Goal: Information Seeking & Learning: Learn about a topic

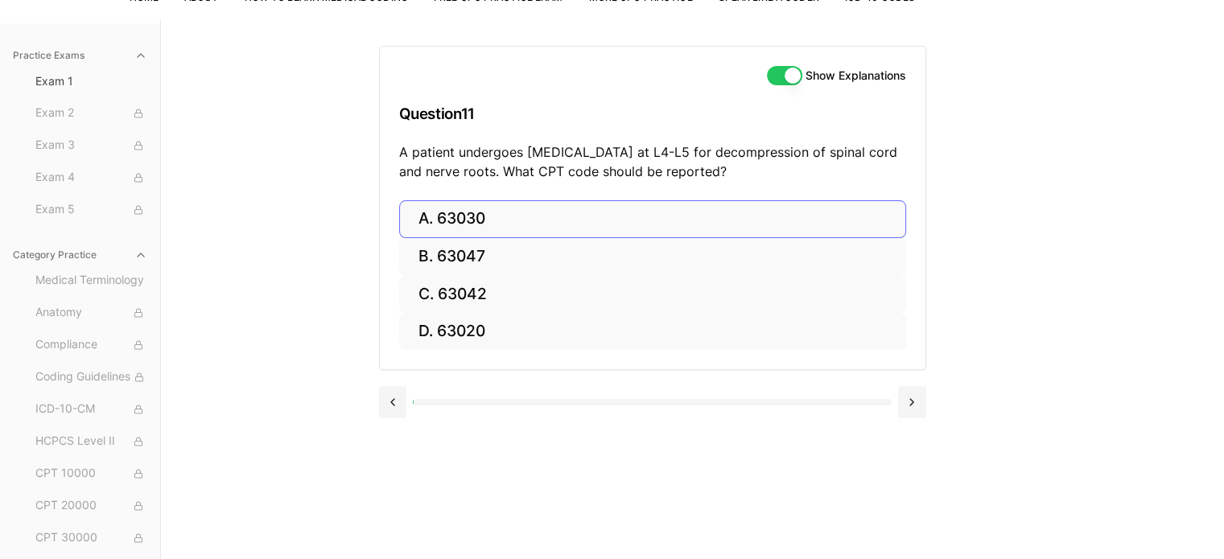
scroll to position [128, 0]
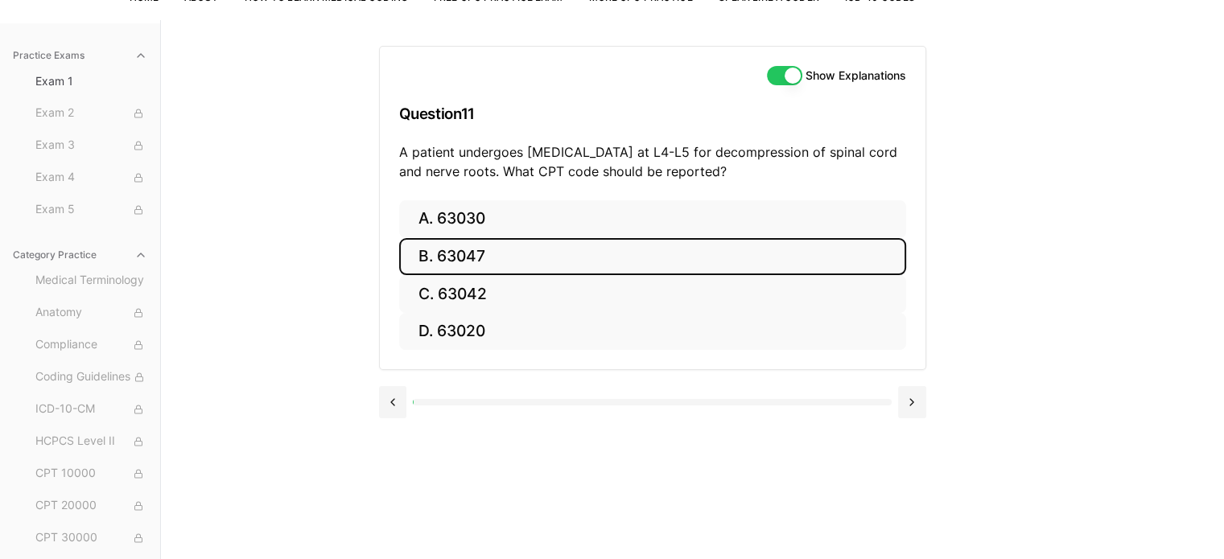
click at [600, 257] on button "B. 63047" at bounding box center [652, 257] width 507 height 38
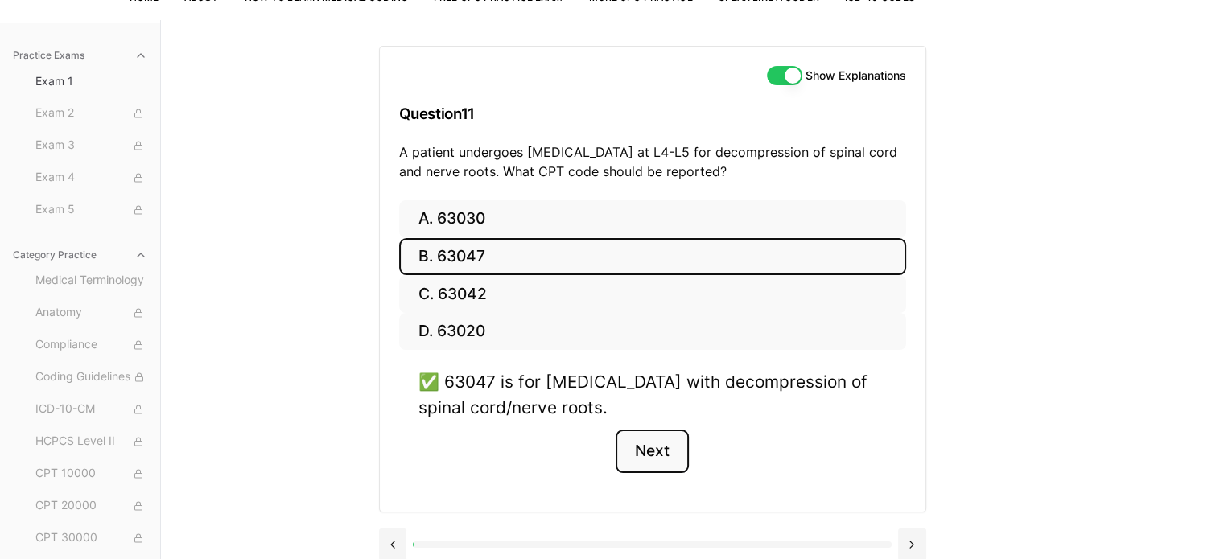
click at [646, 454] on button "Next" at bounding box center [652, 451] width 73 height 43
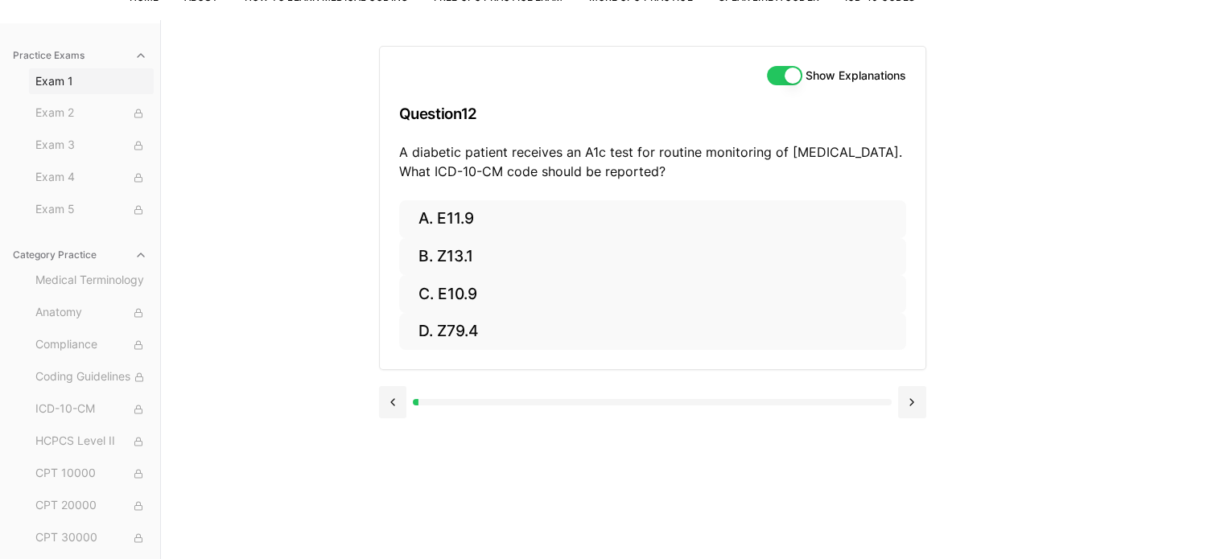
click at [68, 73] on span "Exam 1" at bounding box center [91, 81] width 112 height 16
click at [65, 80] on span "Exam 1" at bounding box center [91, 81] width 112 height 16
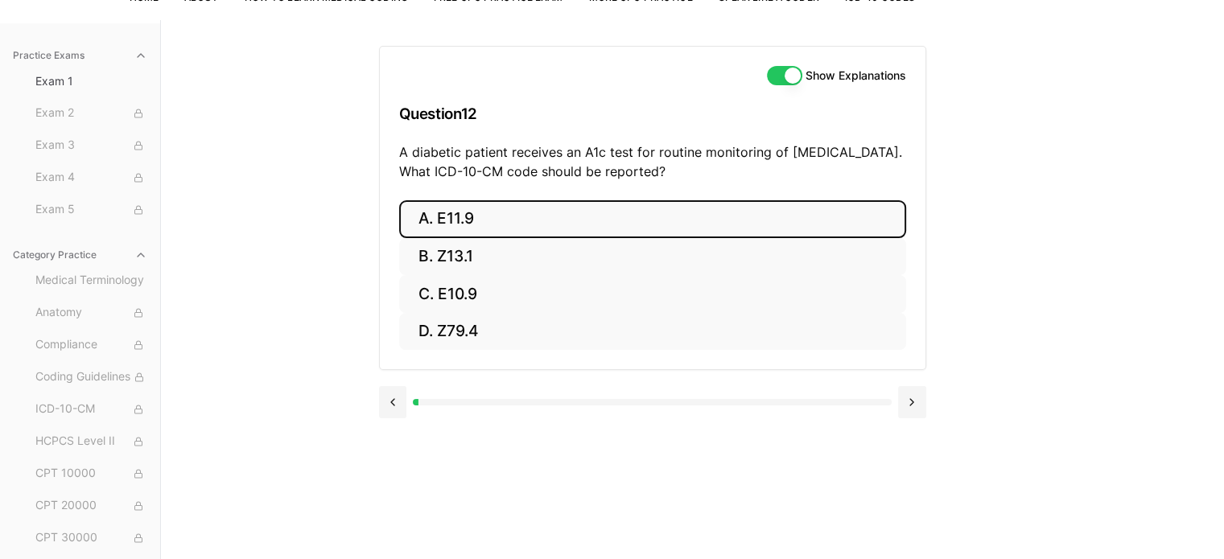
click at [456, 223] on button "A. E11.9" at bounding box center [652, 219] width 507 height 38
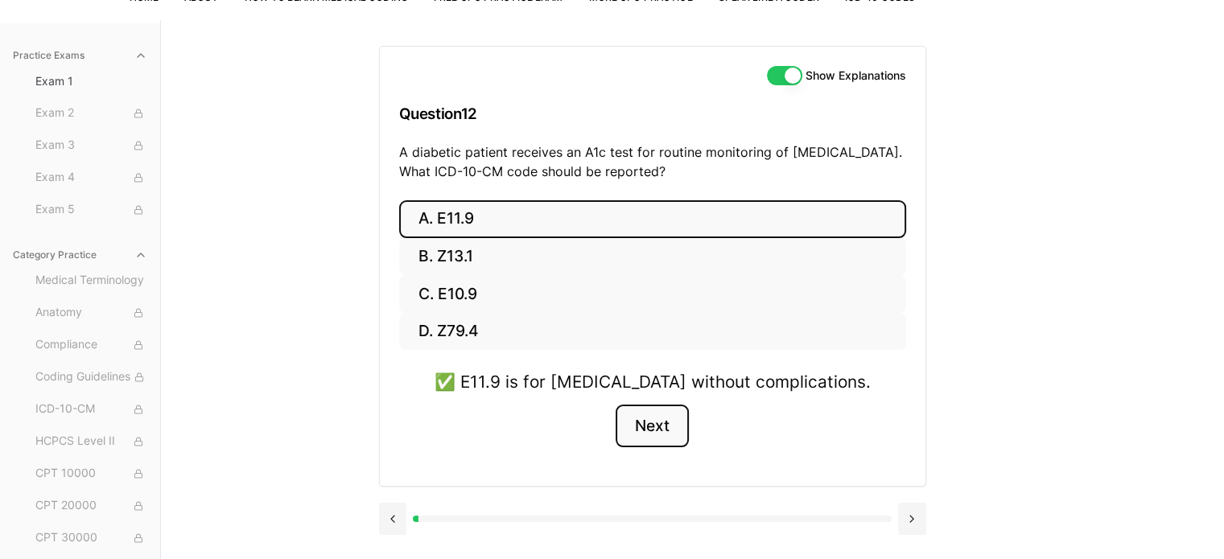
click at [653, 428] on button "Next" at bounding box center [652, 426] width 73 height 43
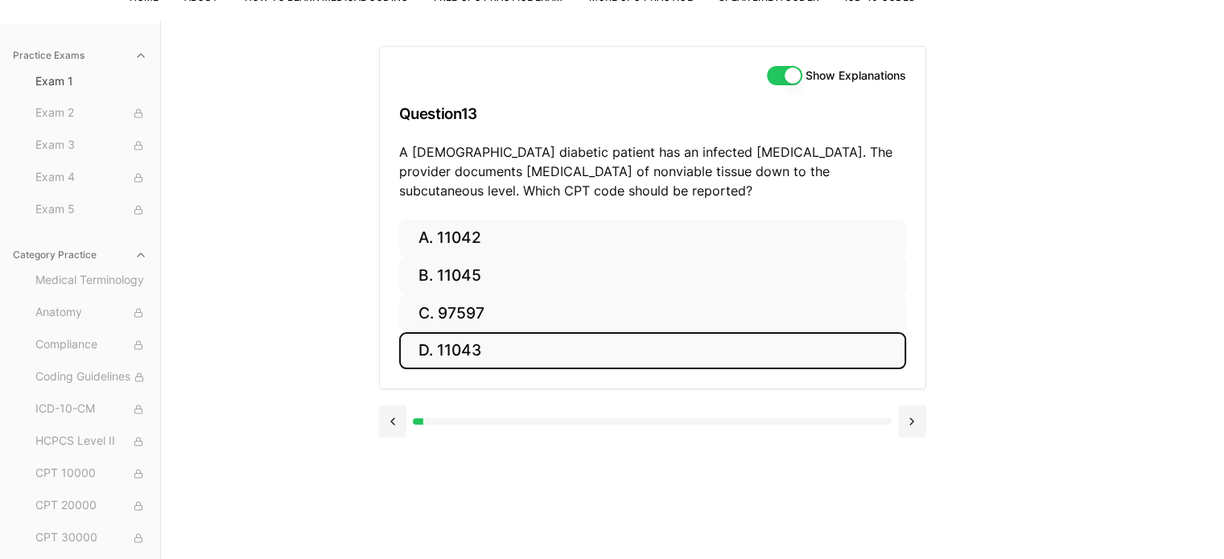
click at [461, 347] on button "D. 11043" at bounding box center [652, 351] width 507 height 38
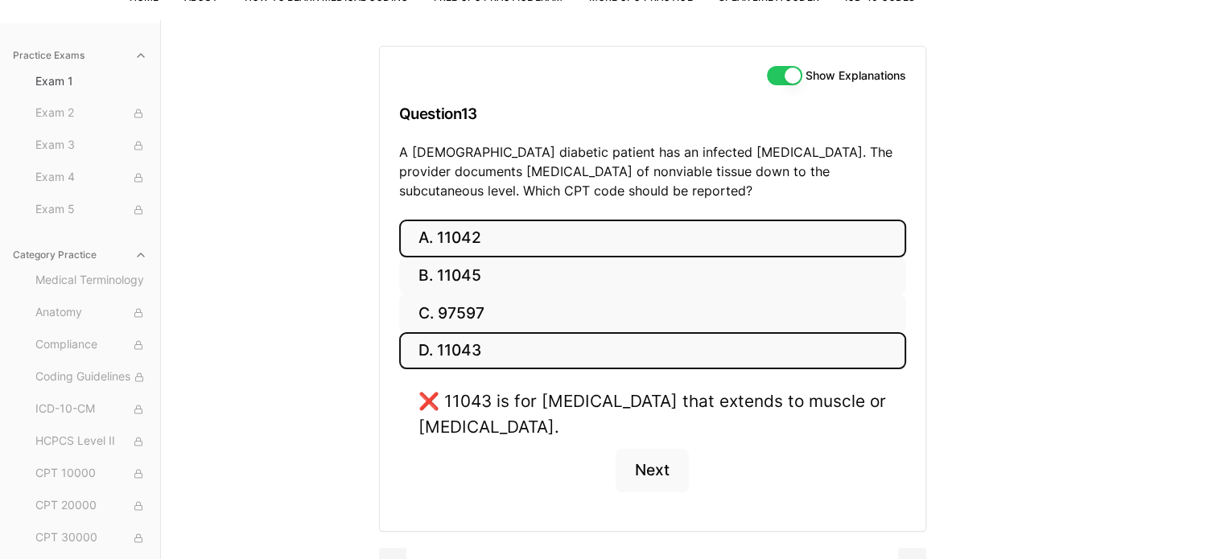
click at [457, 242] on button "A. 11042" at bounding box center [652, 239] width 507 height 38
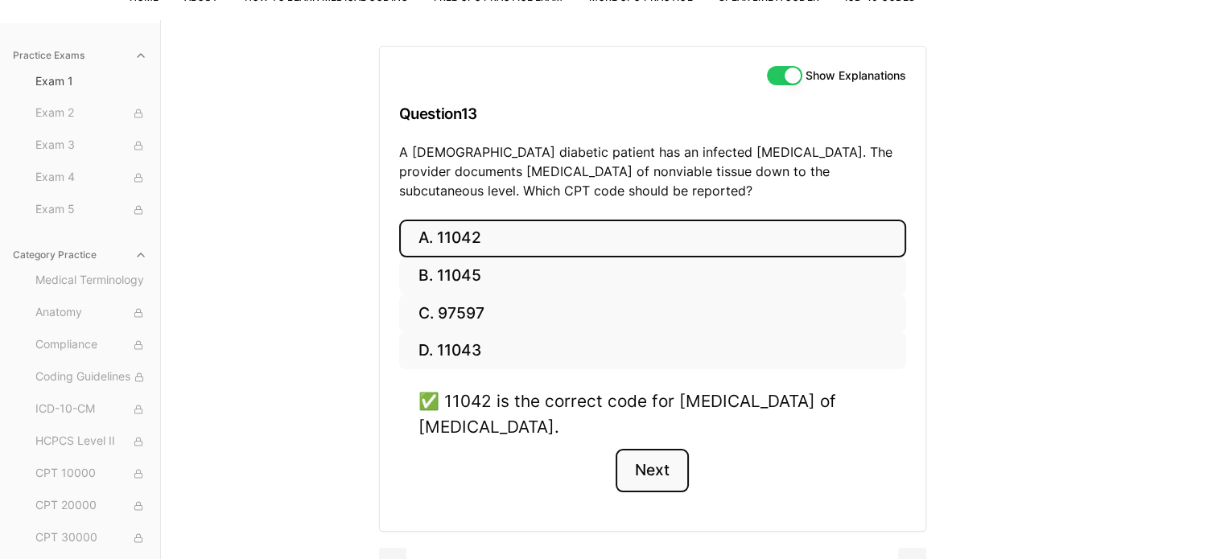
click at [653, 479] on button "Next" at bounding box center [652, 470] width 73 height 43
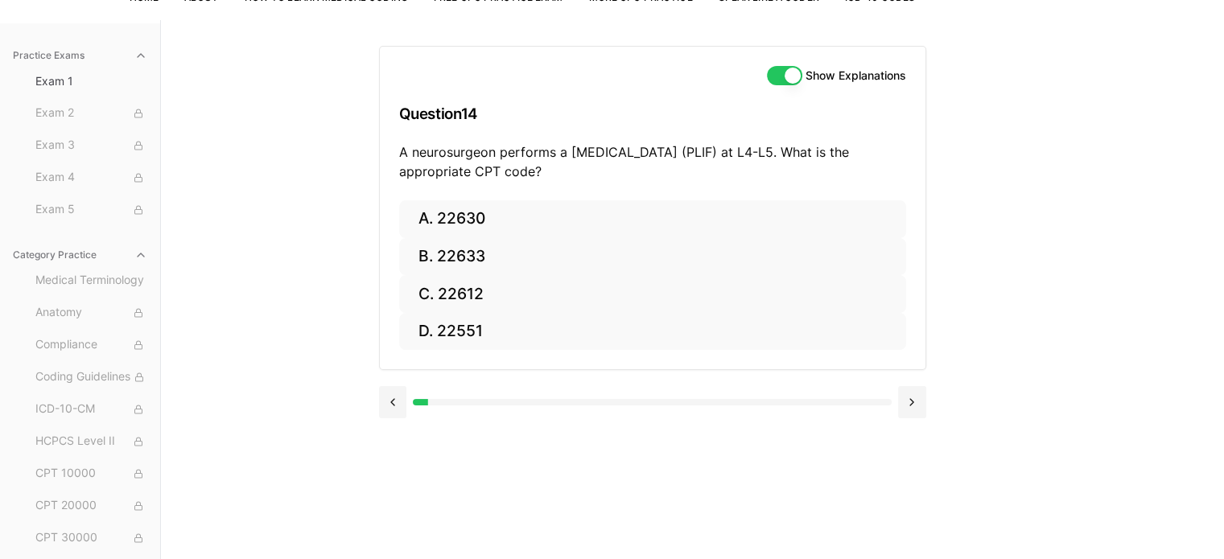
click at [653, 479] on div "Show Explanations Question 14 A neurosurgeon performs a [MEDICAL_DATA] (PLIF) a…" at bounding box center [693, 299] width 628 height 559
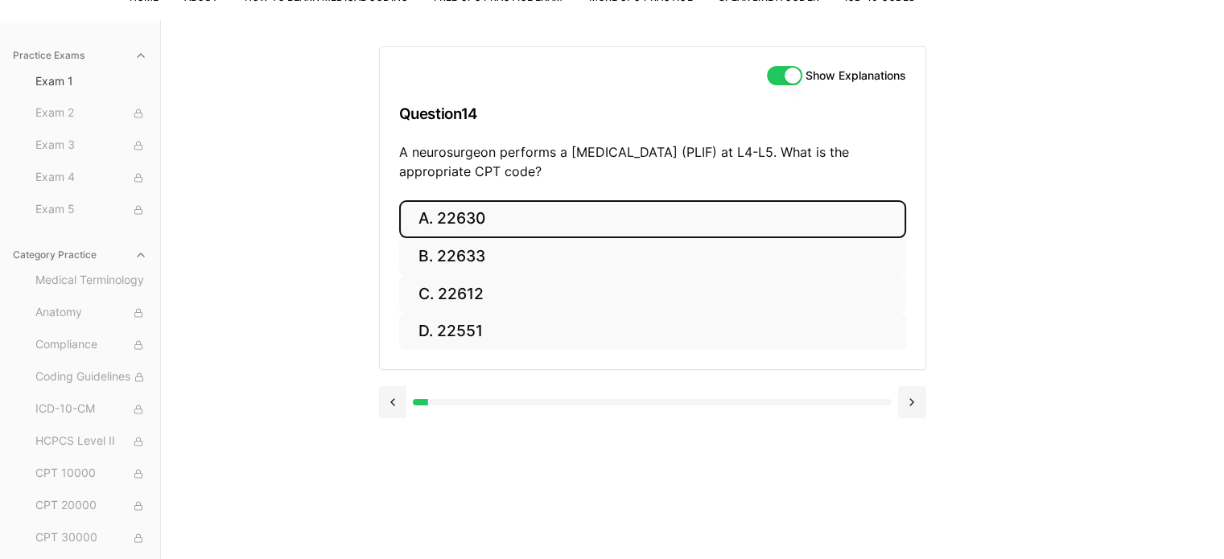
click at [448, 219] on button "A. 22630" at bounding box center [652, 219] width 507 height 38
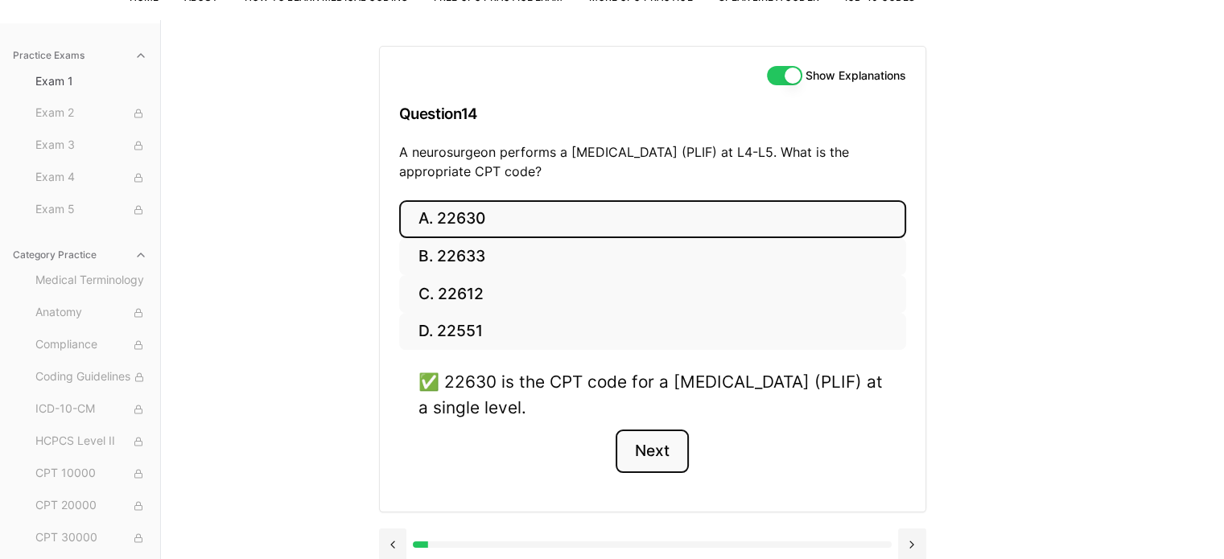
click at [655, 442] on button "Next" at bounding box center [652, 451] width 73 height 43
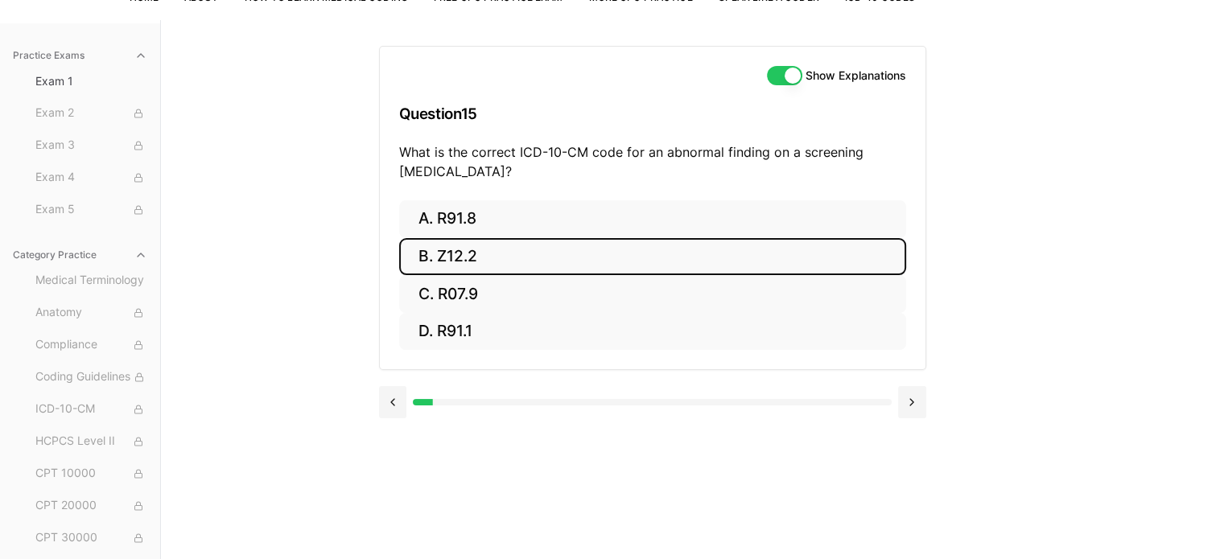
click at [454, 253] on button "B. Z12.2" at bounding box center [652, 257] width 507 height 38
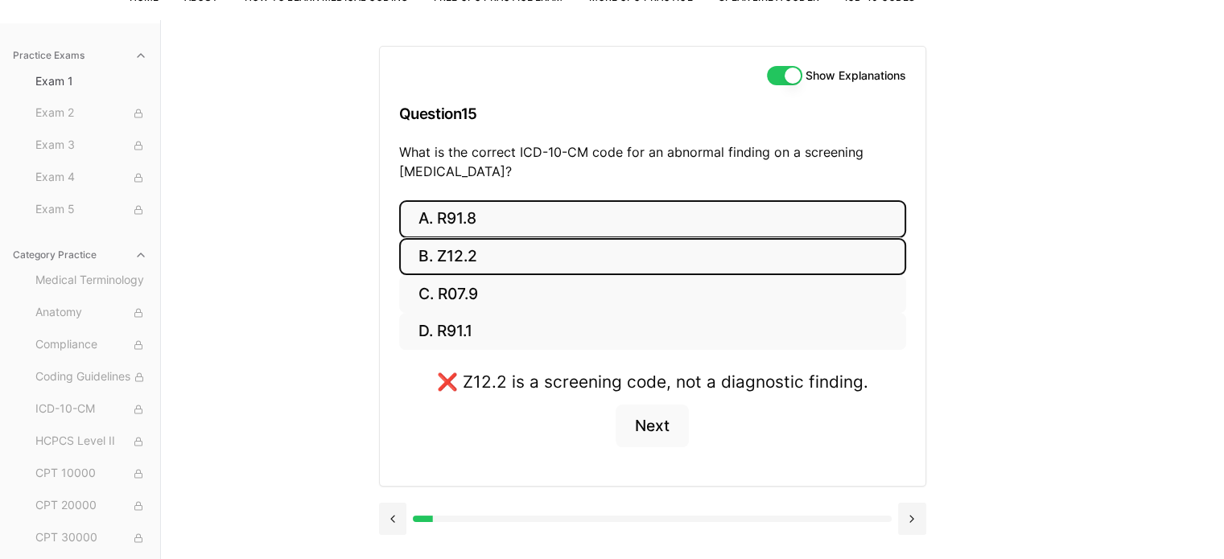
click at [455, 216] on button "A. R91.8" at bounding box center [652, 219] width 507 height 38
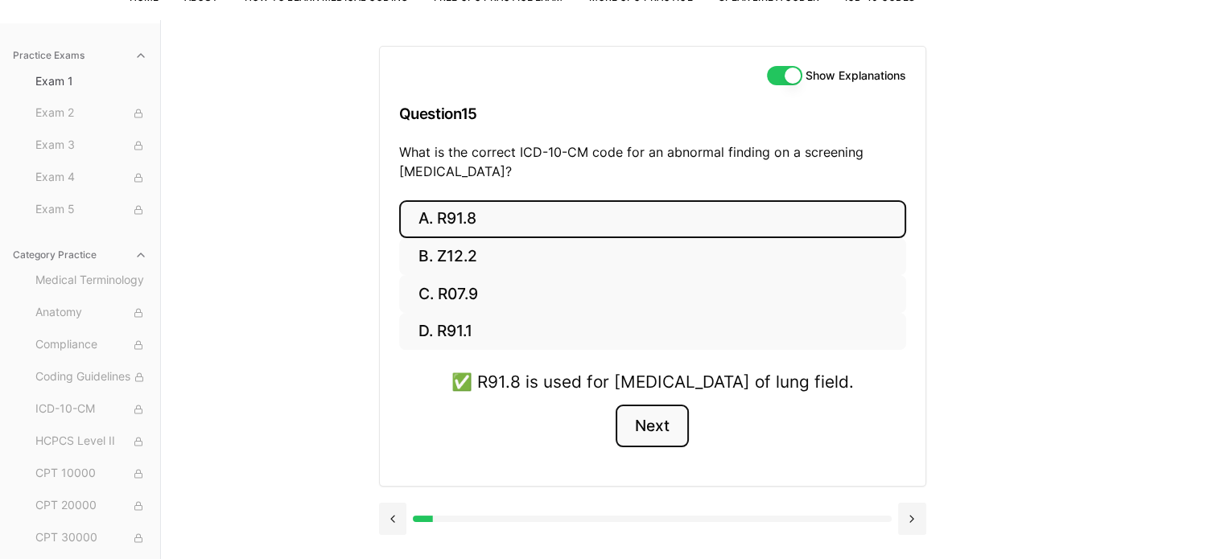
click at [667, 448] on button "Next" at bounding box center [652, 426] width 73 height 43
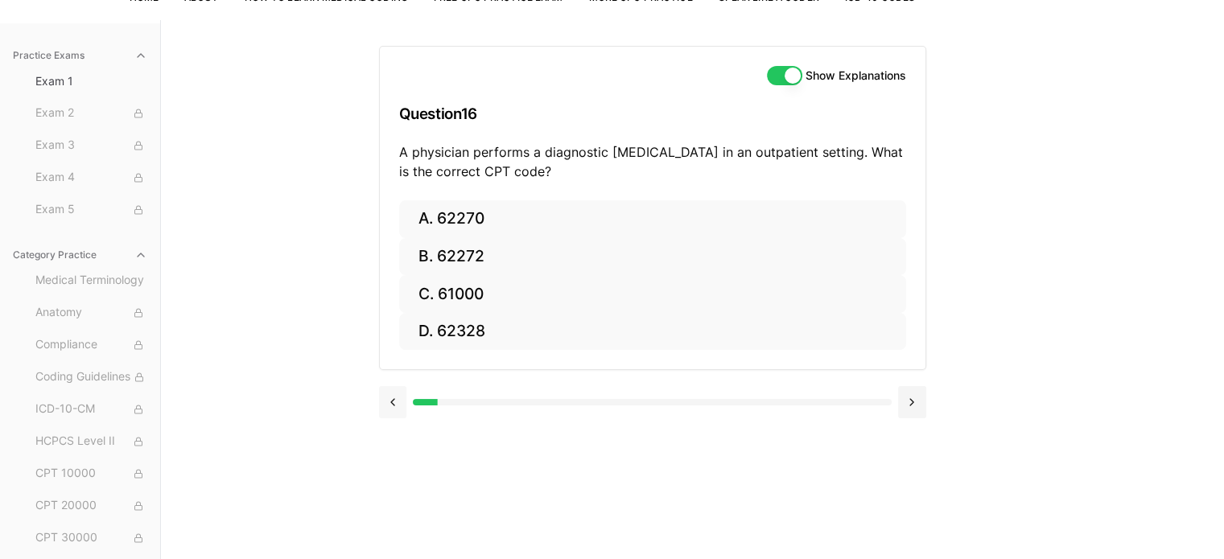
click at [390, 398] on button at bounding box center [393, 402] width 28 height 32
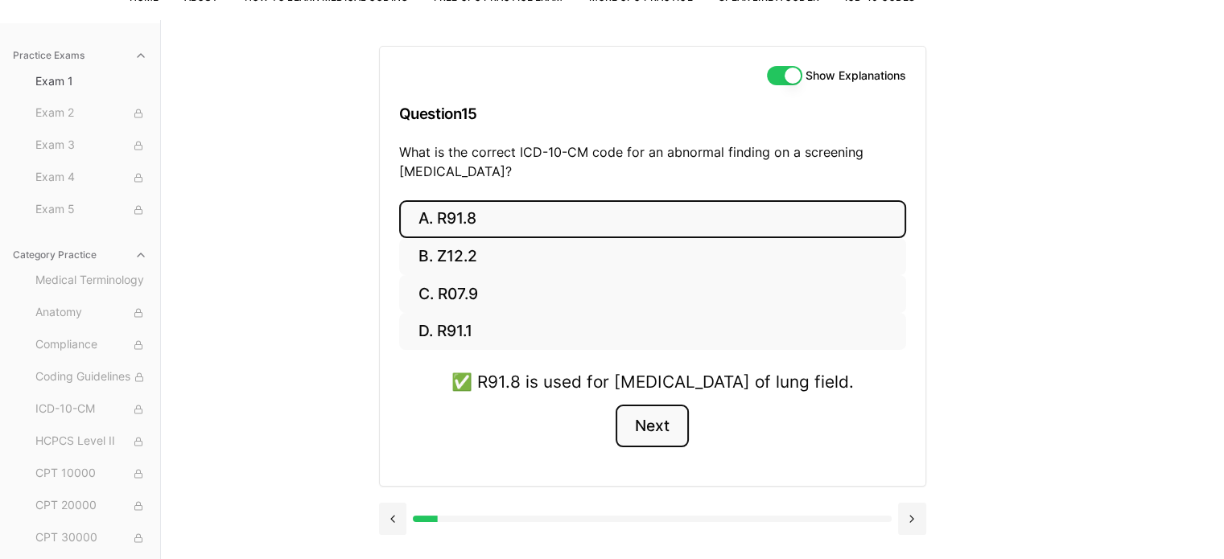
click at [654, 448] on button "Next" at bounding box center [652, 426] width 73 height 43
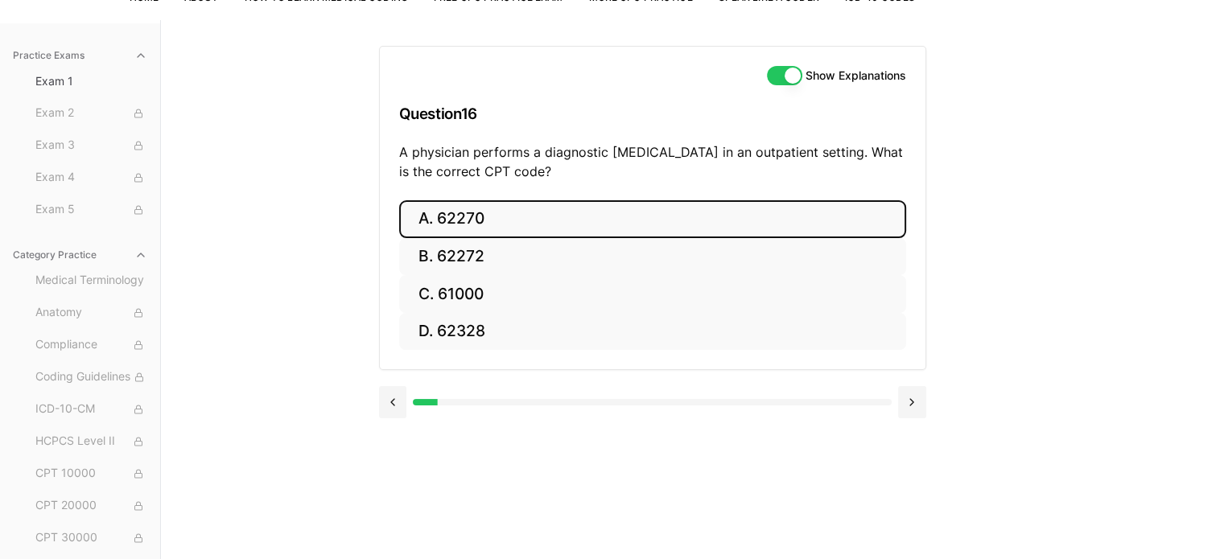
click at [459, 224] on button "A. 62270" at bounding box center [652, 219] width 507 height 38
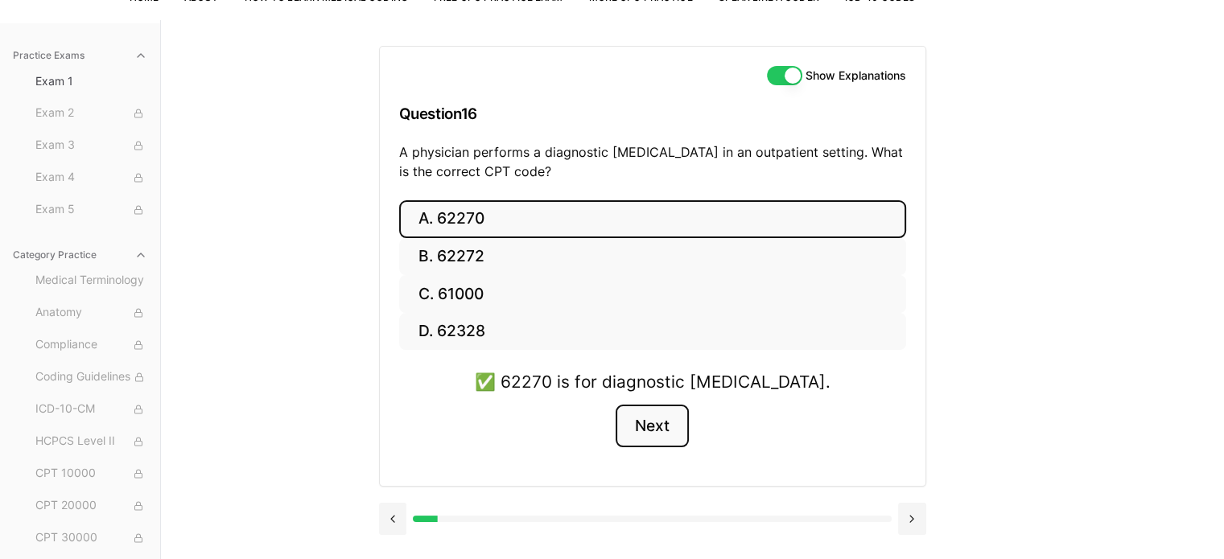
click at [666, 421] on button "Next" at bounding box center [652, 426] width 73 height 43
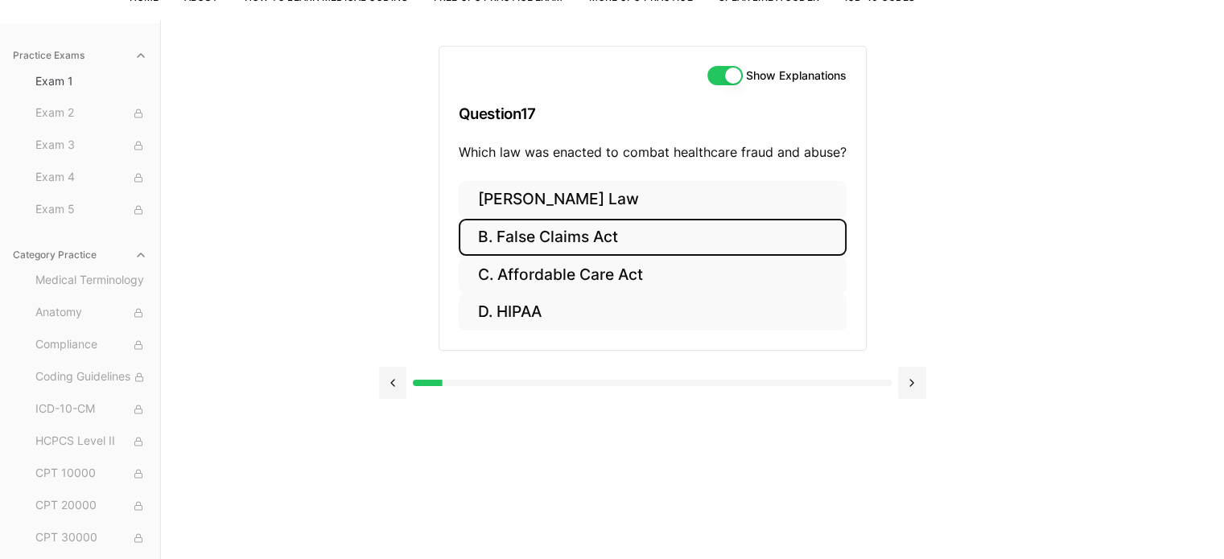
click at [558, 237] on button "B. False Claims Act" at bounding box center [653, 238] width 388 height 38
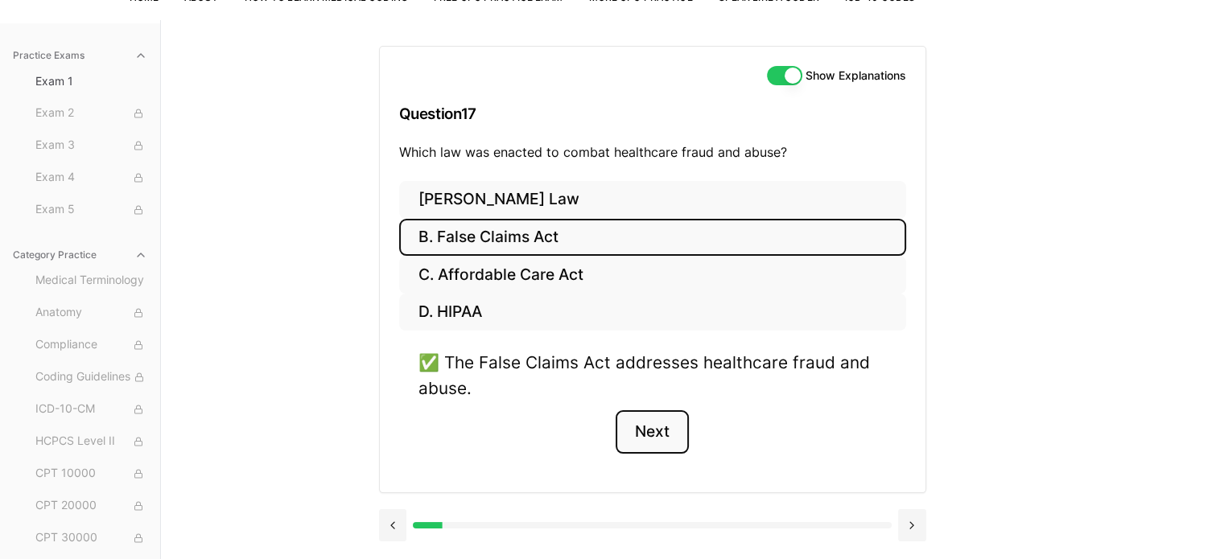
click at [636, 430] on button "Next" at bounding box center [652, 431] width 73 height 43
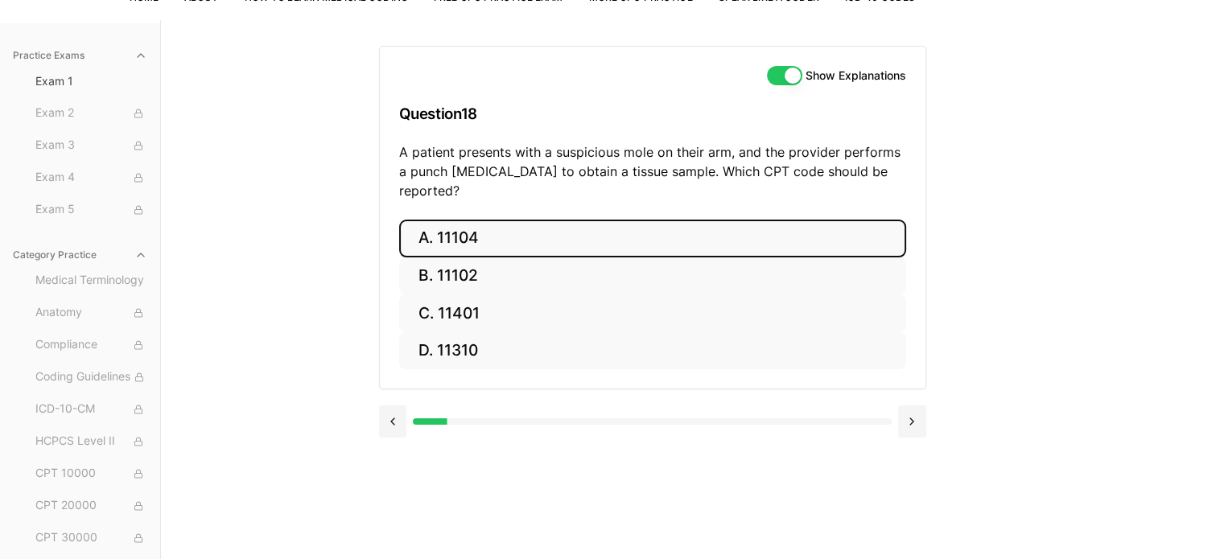
click at [459, 226] on button "A. 11104" at bounding box center [652, 239] width 507 height 38
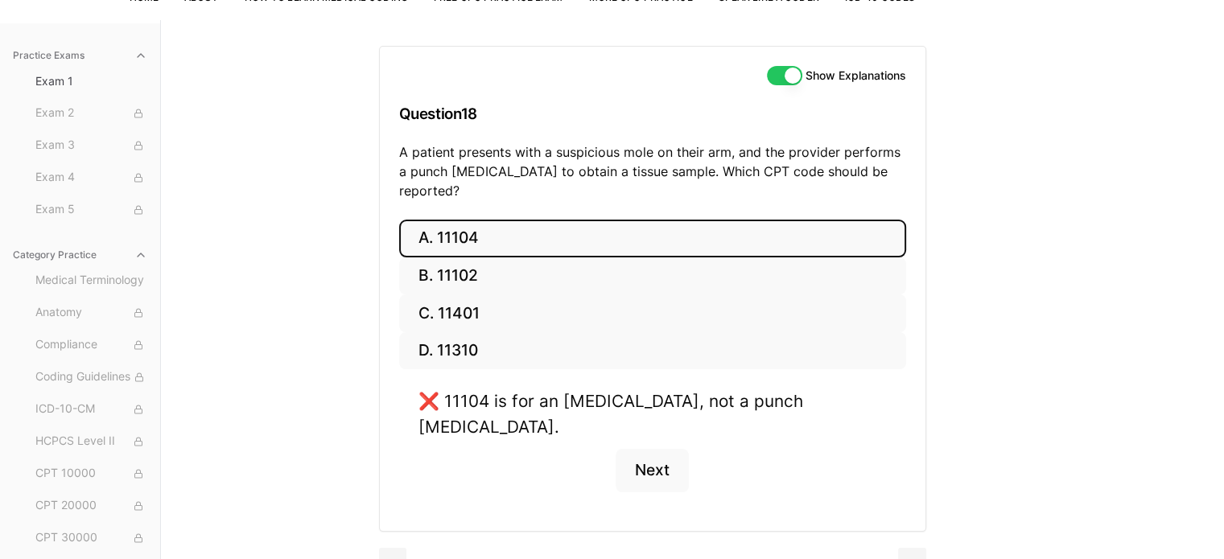
click at [459, 228] on button "A. 11104" at bounding box center [652, 239] width 507 height 38
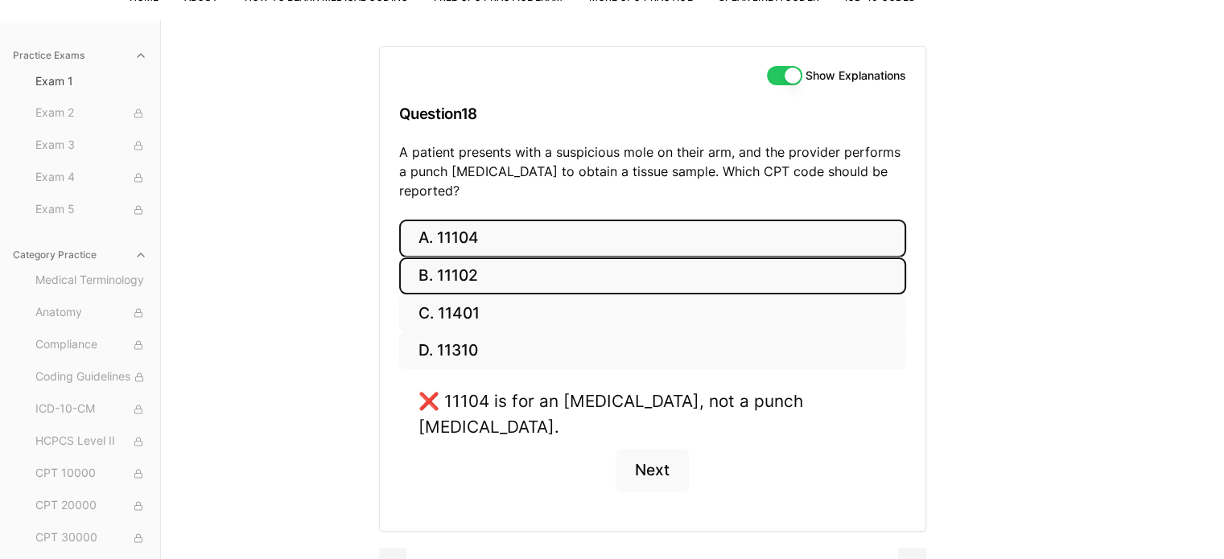
click at [459, 257] on button "B. 11102" at bounding box center [652, 276] width 507 height 38
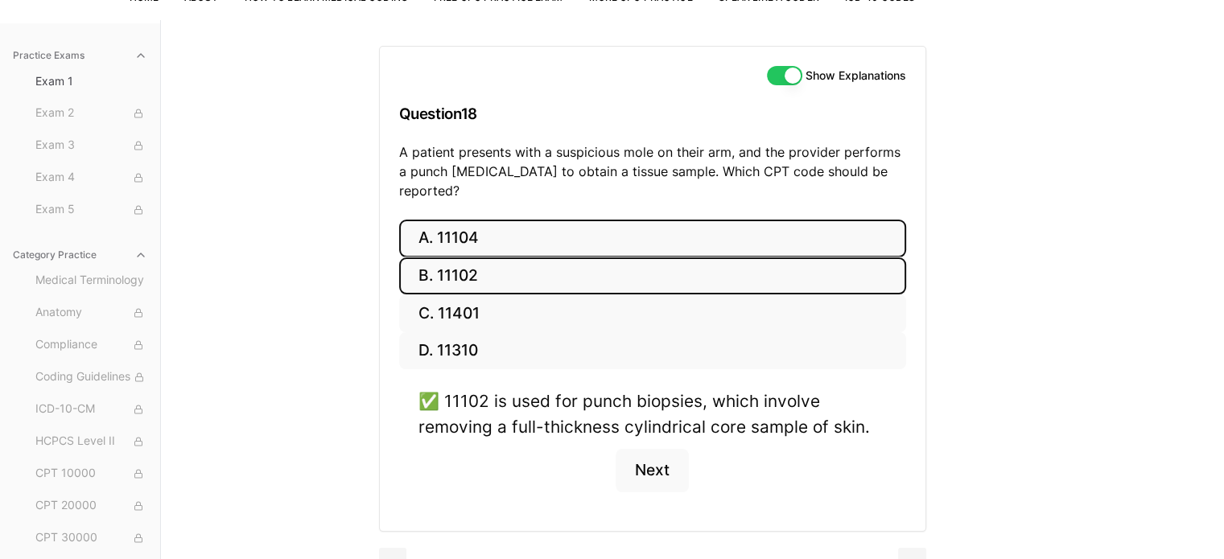
click at [467, 220] on button "A. 11104" at bounding box center [652, 239] width 507 height 38
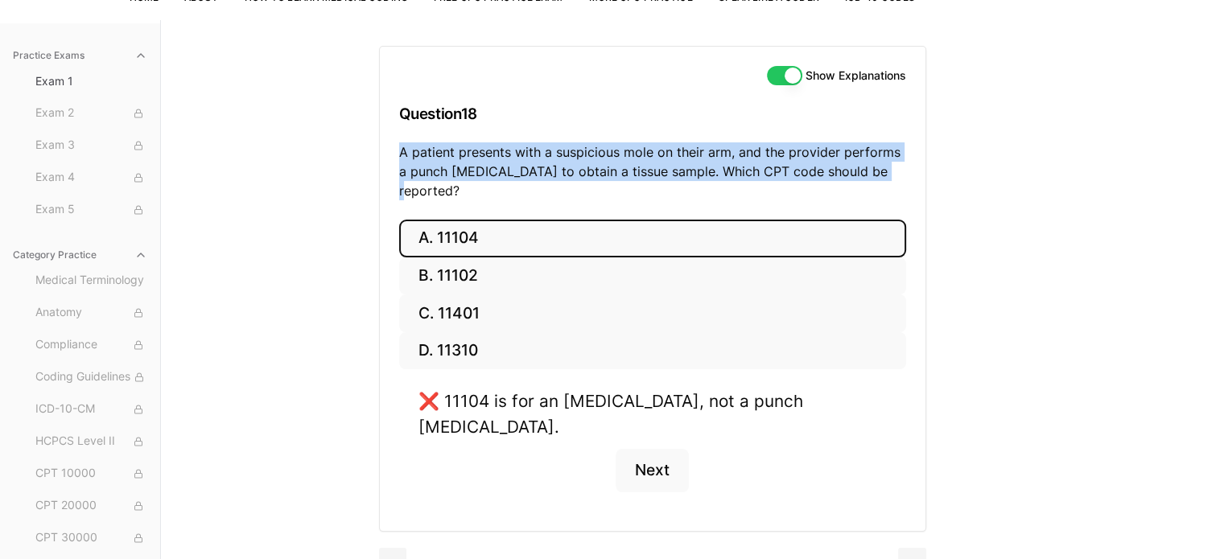
drag, startPoint x: 870, startPoint y: 170, endPoint x: 546, endPoint y: 130, distance: 326.0
click at [546, 130] on div "Show Explanations Question 18 A patient presents with a suspicious mole on thei…" at bounding box center [653, 133] width 546 height 173
copy div "A patient presents with a suspicious mole on their arm, and the provider perfor…"
click at [650, 449] on button "Next" at bounding box center [652, 470] width 73 height 43
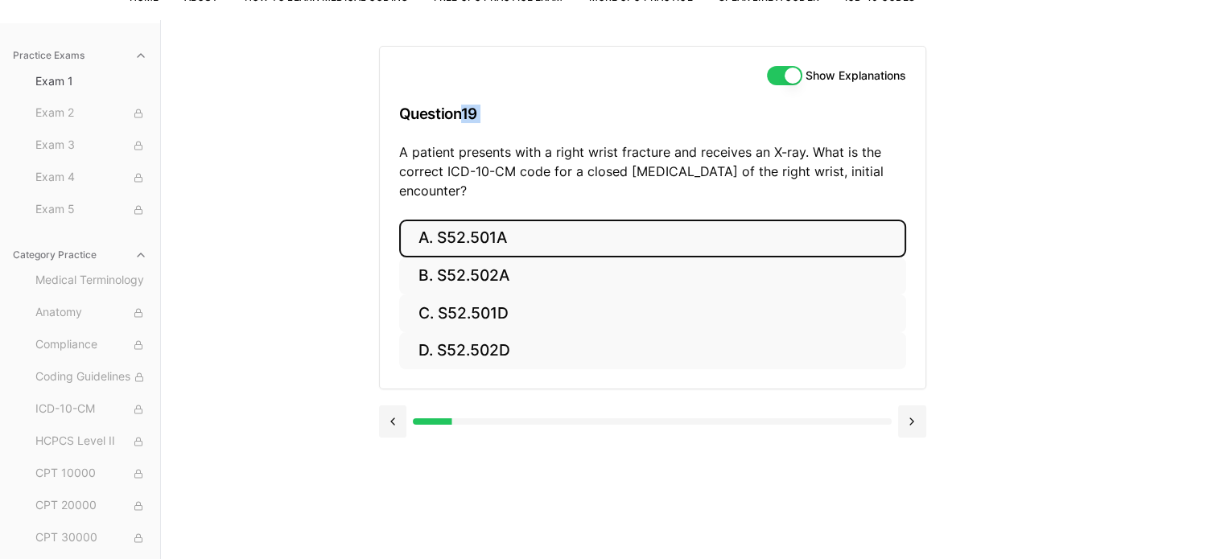
click at [494, 241] on button "A. S52.501A" at bounding box center [652, 239] width 507 height 38
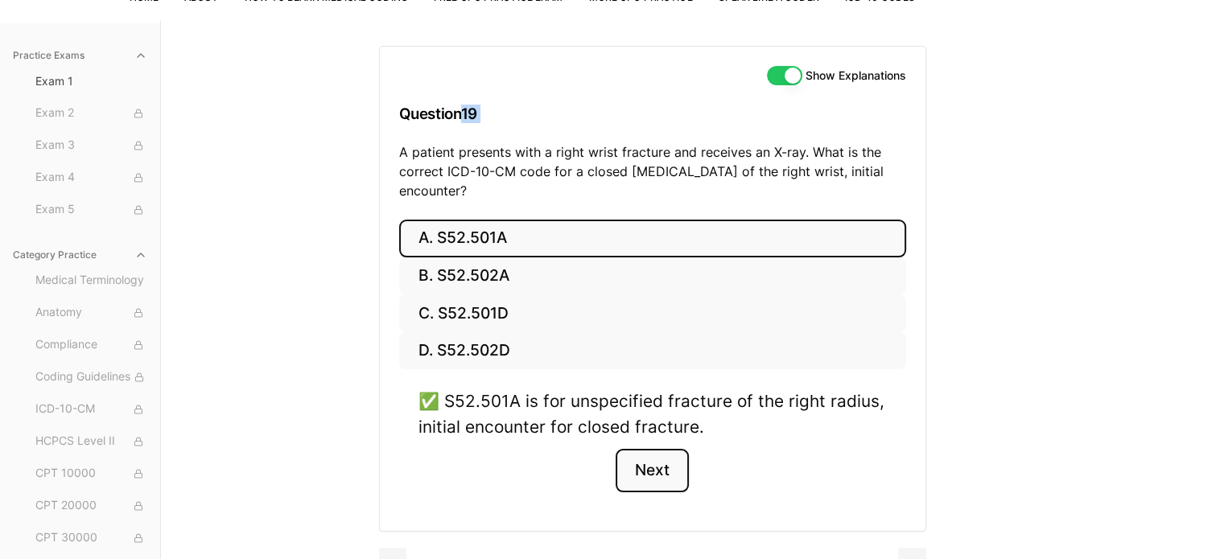
click at [653, 476] on button "Next" at bounding box center [652, 470] width 73 height 43
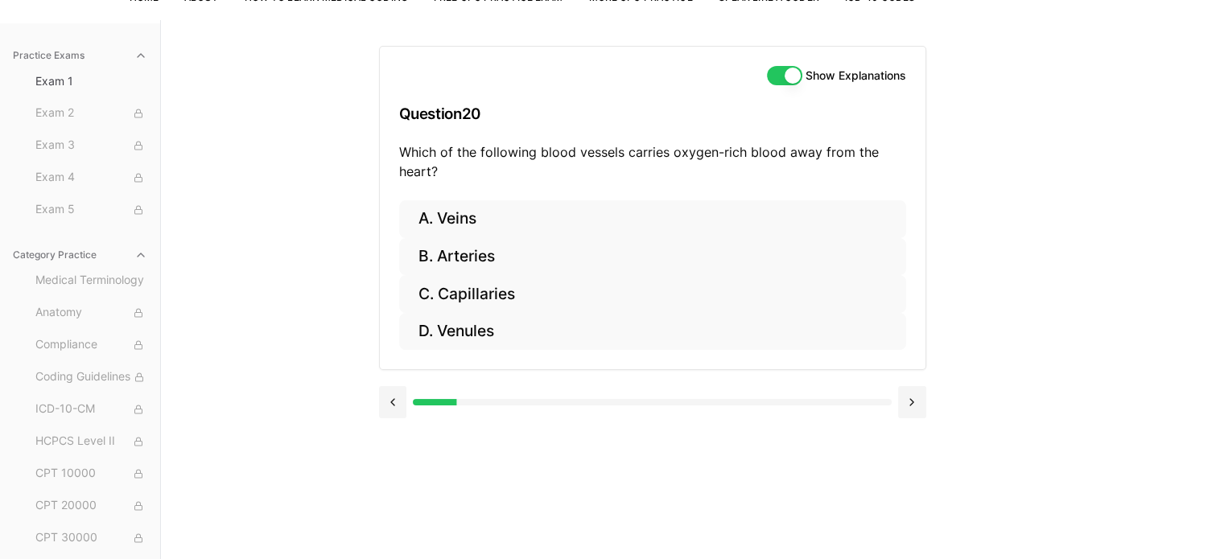
click at [653, 476] on div "Show Explanations Question 20 Which of the following blood vessels carries oxyg…" at bounding box center [693, 299] width 628 height 559
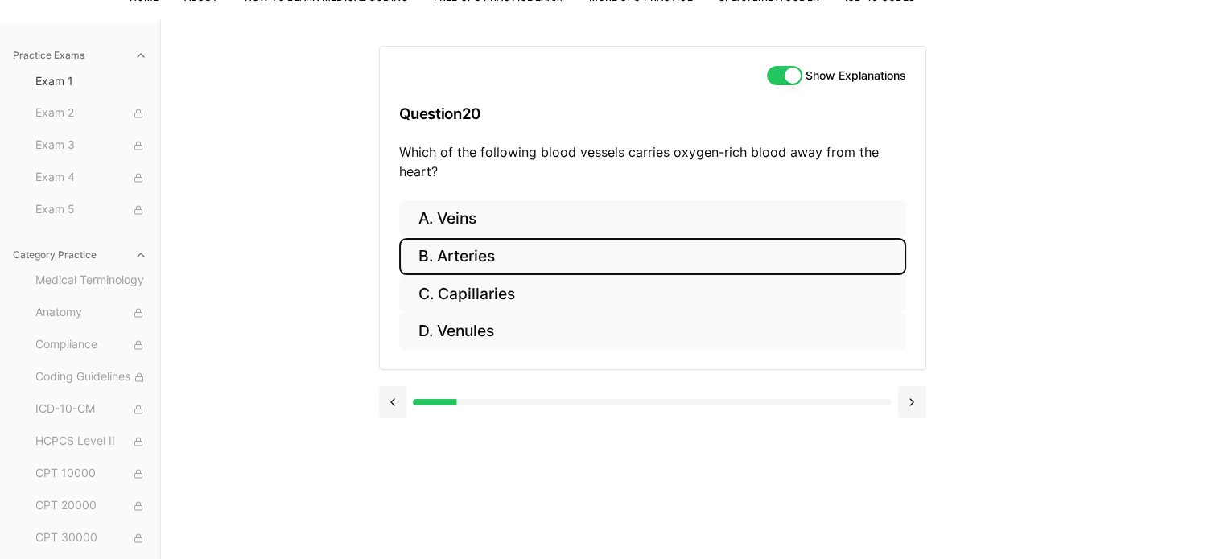
click at [492, 257] on button "B. Arteries" at bounding box center [652, 257] width 507 height 38
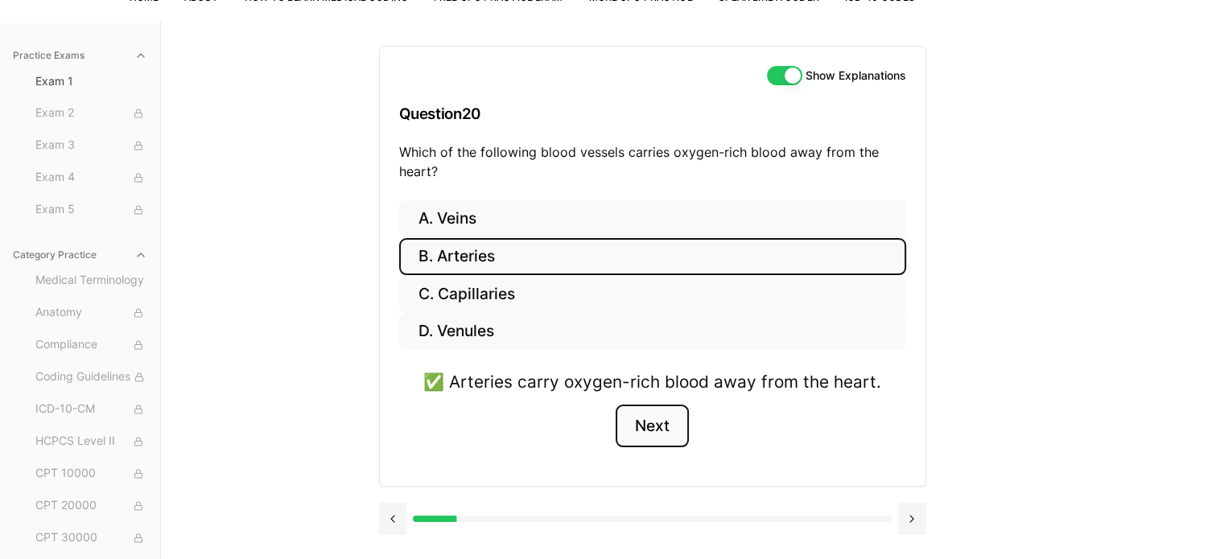
click at [663, 429] on button "Next" at bounding box center [652, 426] width 73 height 43
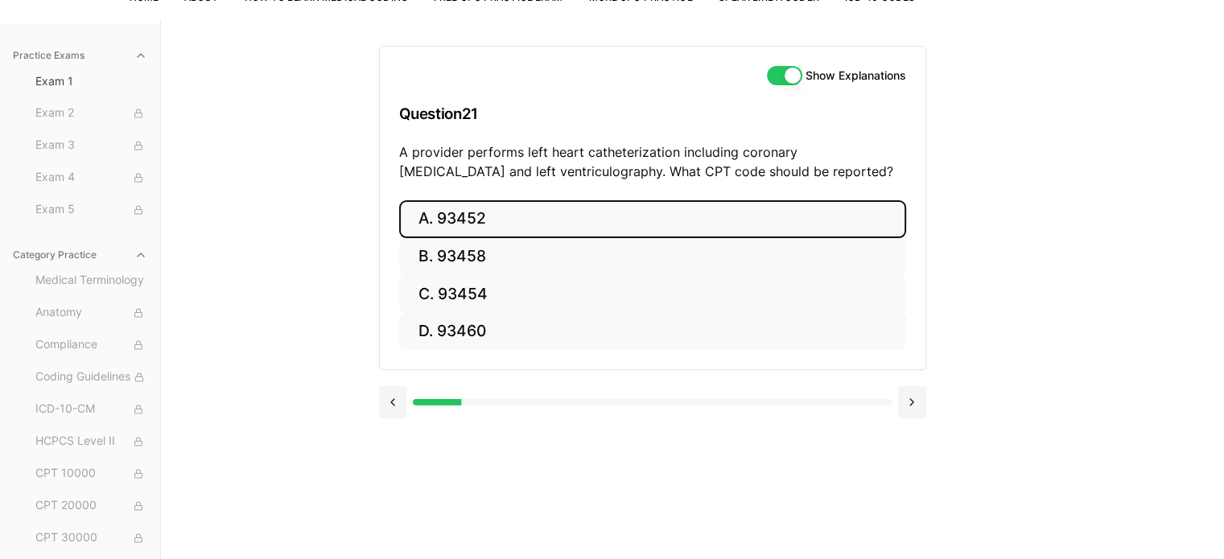
click at [463, 212] on button "A. 93452" at bounding box center [652, 219] width 507 height 38
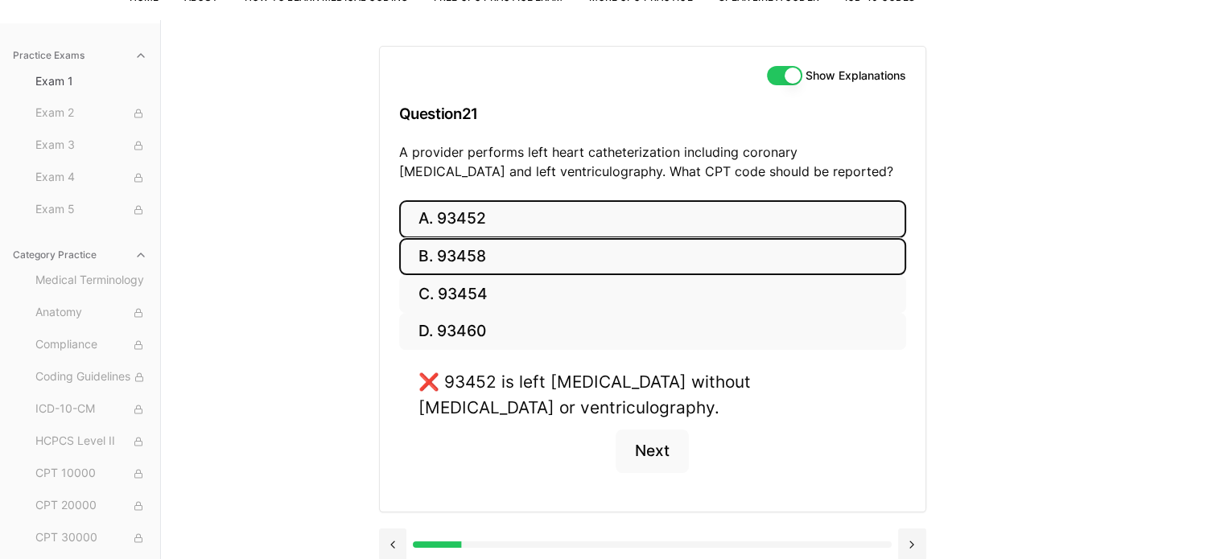
click at [474, 253] on button "B. 93458" at bounding box center [652, 257] width 507 height 38
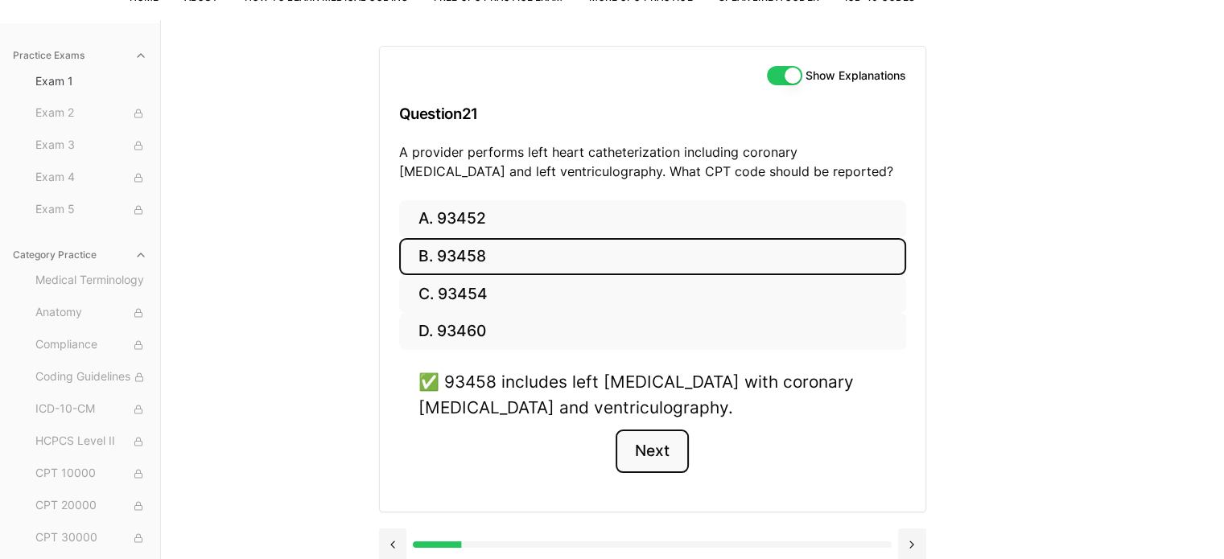
click at [648, 447] on button "Next" at bounding box center [652, 451] width 73 height 43
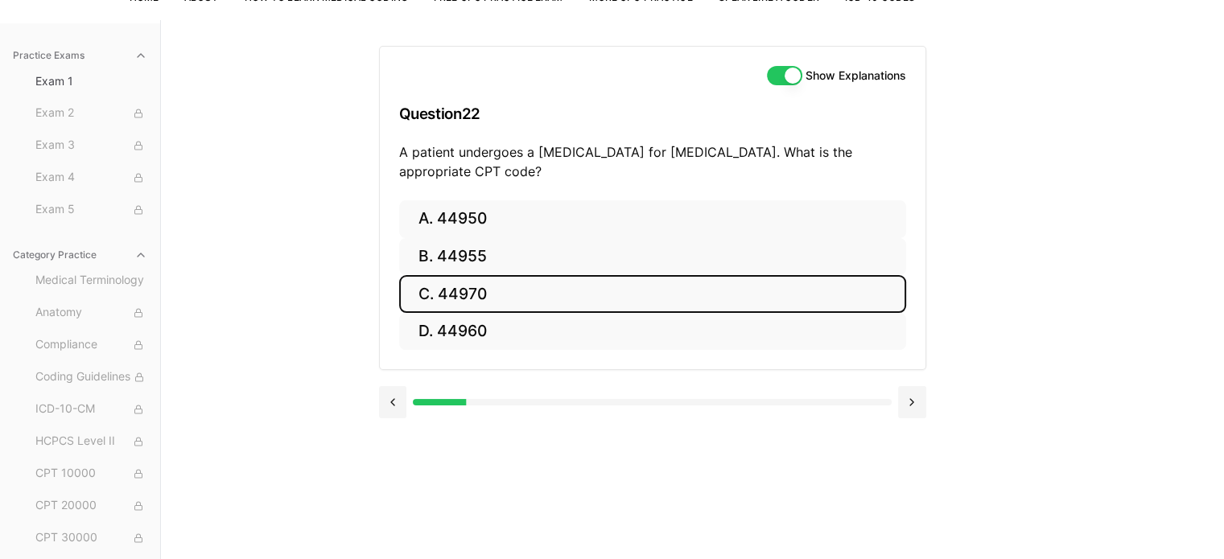
click at [471, 295] on button "C. 44970" at bounding box center [652, 294] width 507 height 38
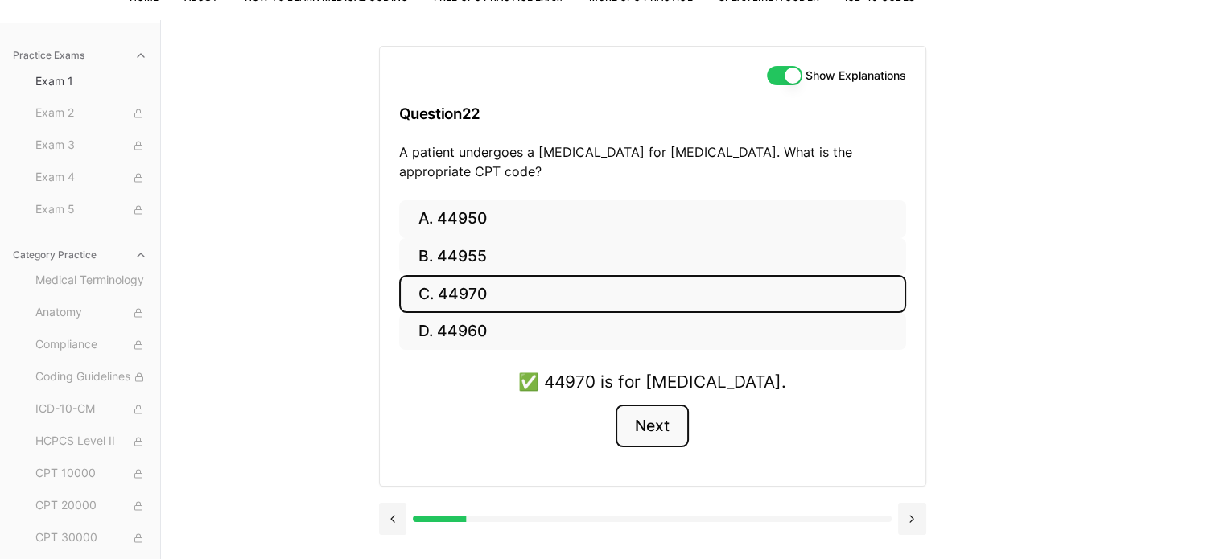
click at [657, 423] on button "Next" at bounding box center [652, 426] width 73 height 43
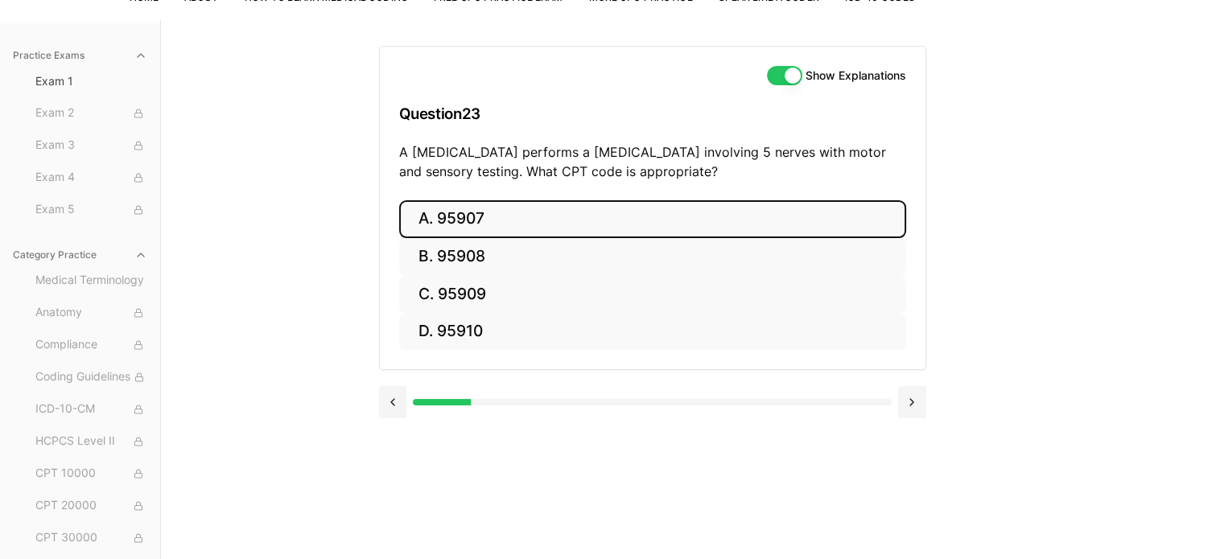
click at [477, 219] on button "A. 95907" at bounding box center [652, 219] width 507 height 38
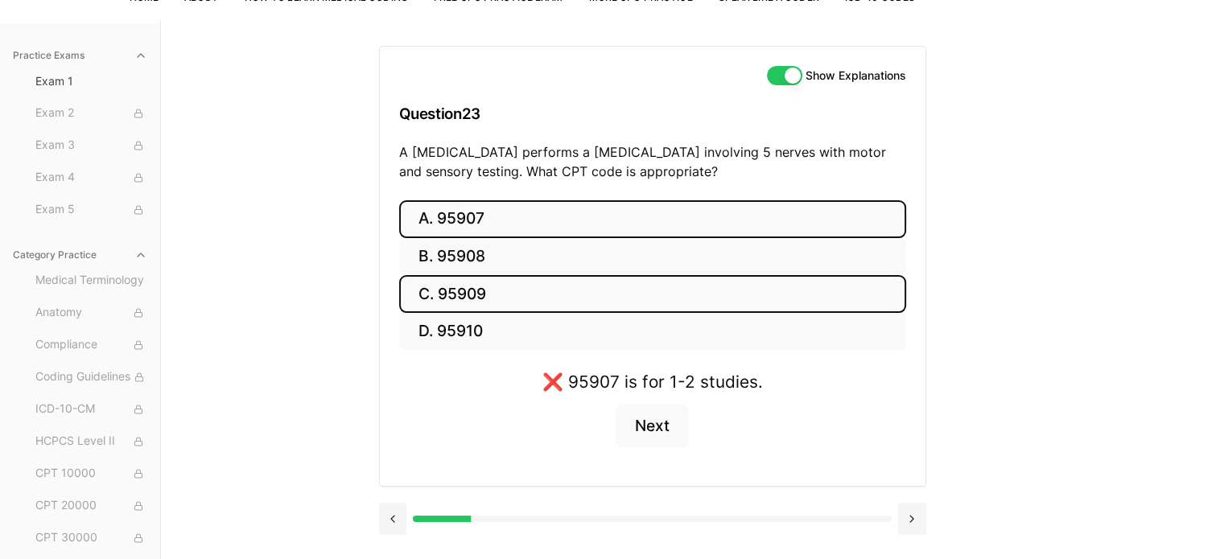
click at [492, 295] on button "C. 95909" at bounding box center [652, 294] width 507 height 38
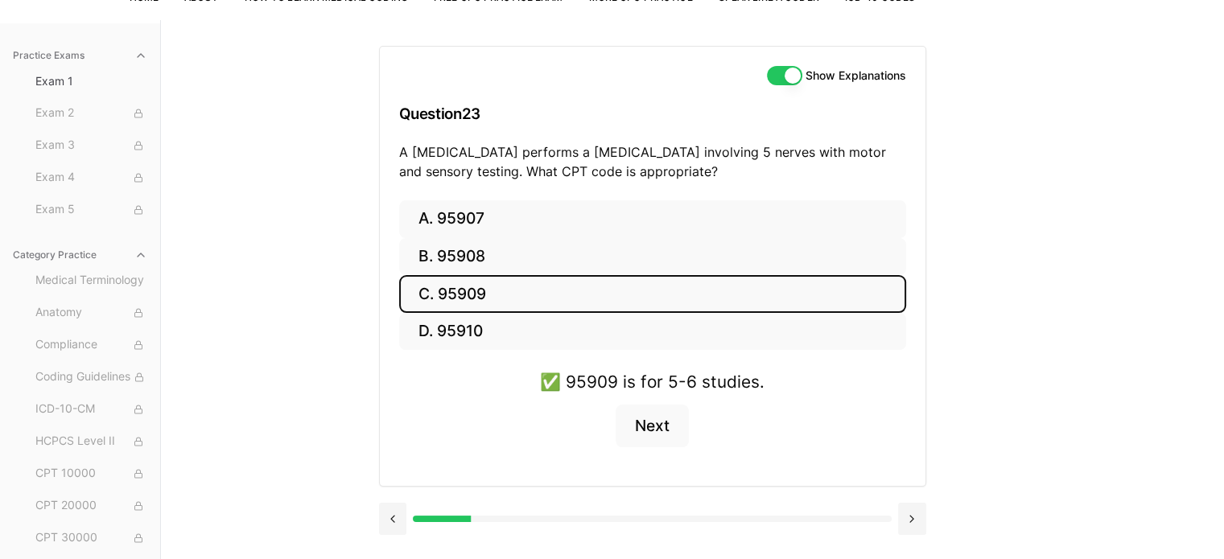
drag, startPoint x: 700, startPoint y: 170, endPoint x: 398, endPoint y: 144, distance: 302.8
click at [399, 144] on p "A [MEDICAL_DATA] performs a [MEDICAL_DATA] involving 5 nerves with motor and se…" at bounding box center [652, 161] width 507 height 39
copy p "A [MEDICAL_DATA] performs a [MEDICAL_DATA] involving 5 nerves with motor and se…"
click at [644, 421] on button "Next" at bounding box center [652, 426] width 73 height 43
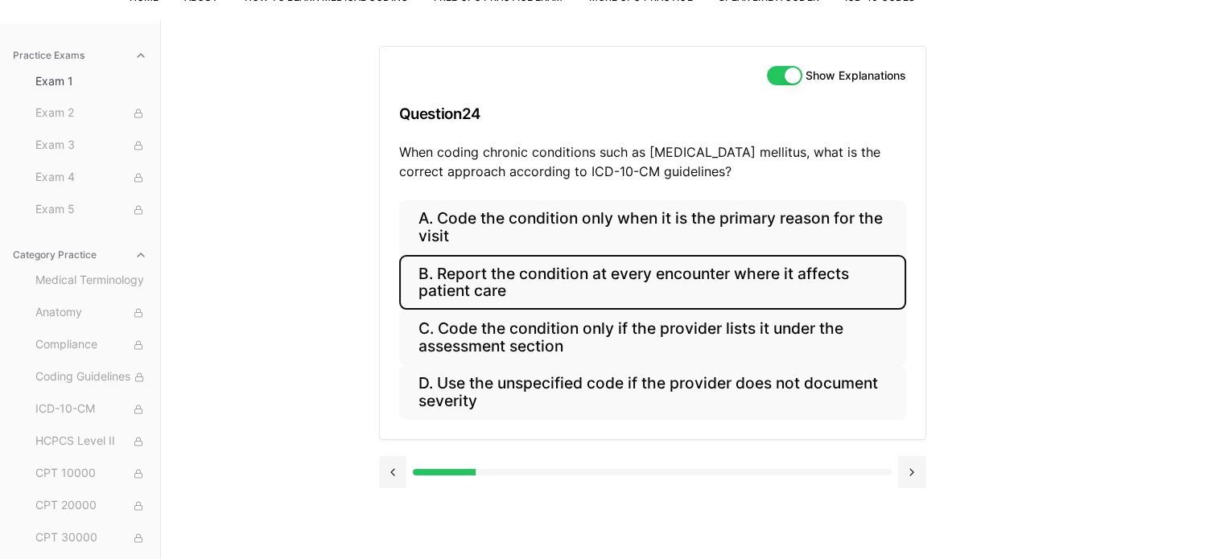
click at [570, 276] on button "B. Report the condition at every encounter where it affects patient care" at bounding box center [652, 282] width 507 height 55
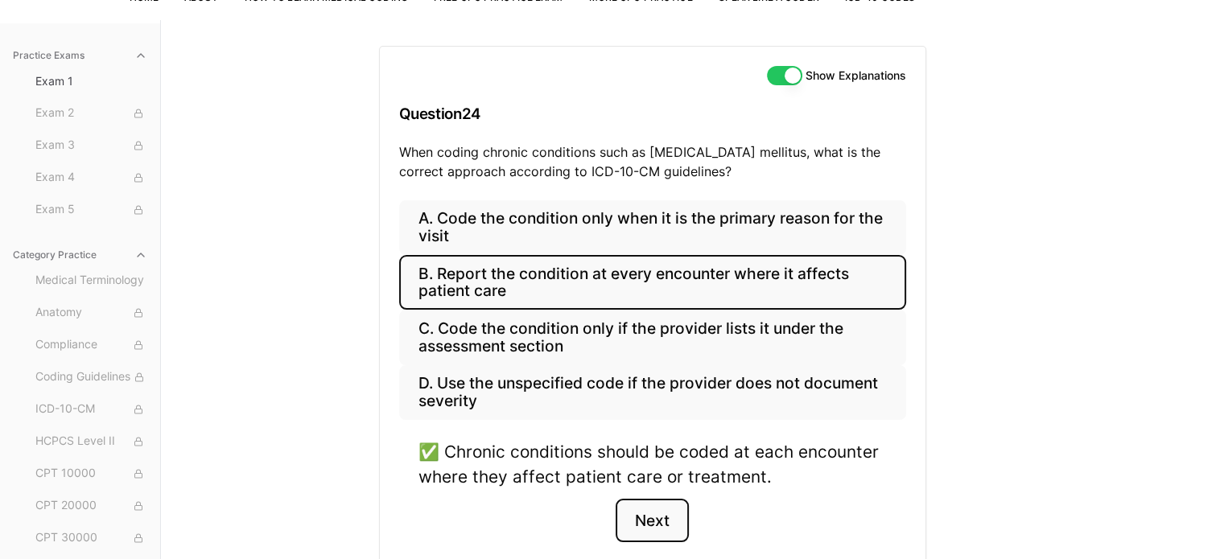
click at [671, 525] on button "Next" at bounding box center [652, 520] width 73 height 43
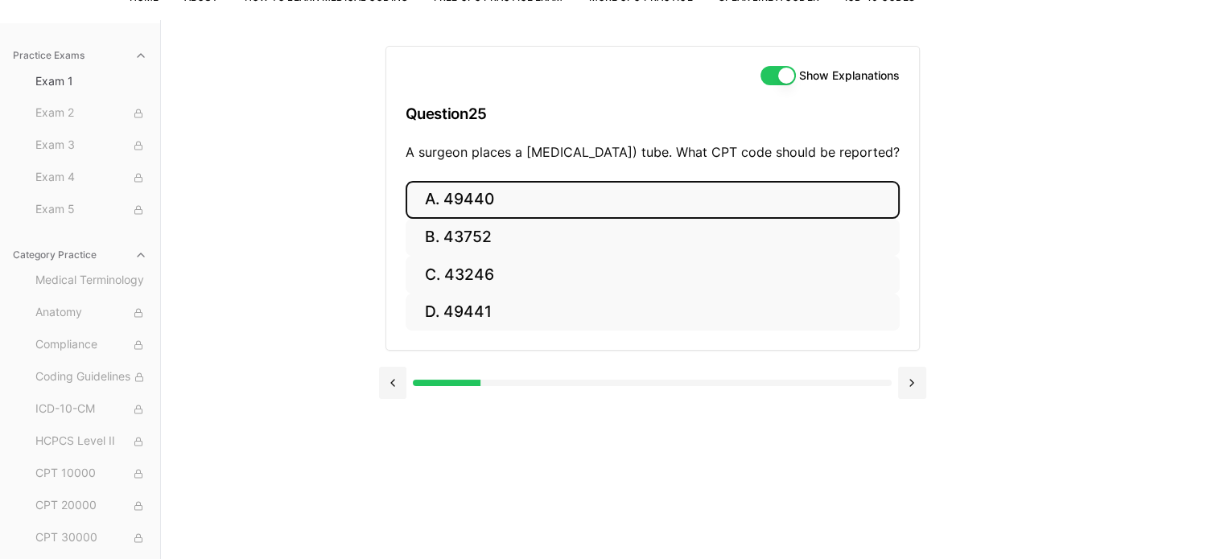
click at [468, 206] on button "A. 49440" at bounding box center [653, 200] width 494 height 38
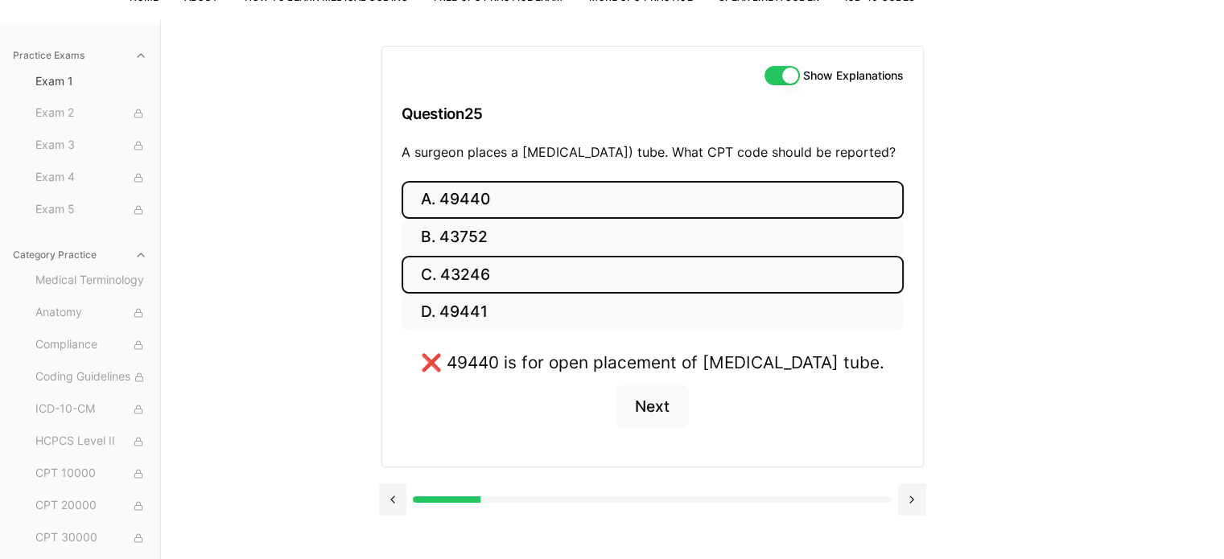
click at [464, 294] on button "C. 43246" at bounding box center [653, 275] width 502 height 38
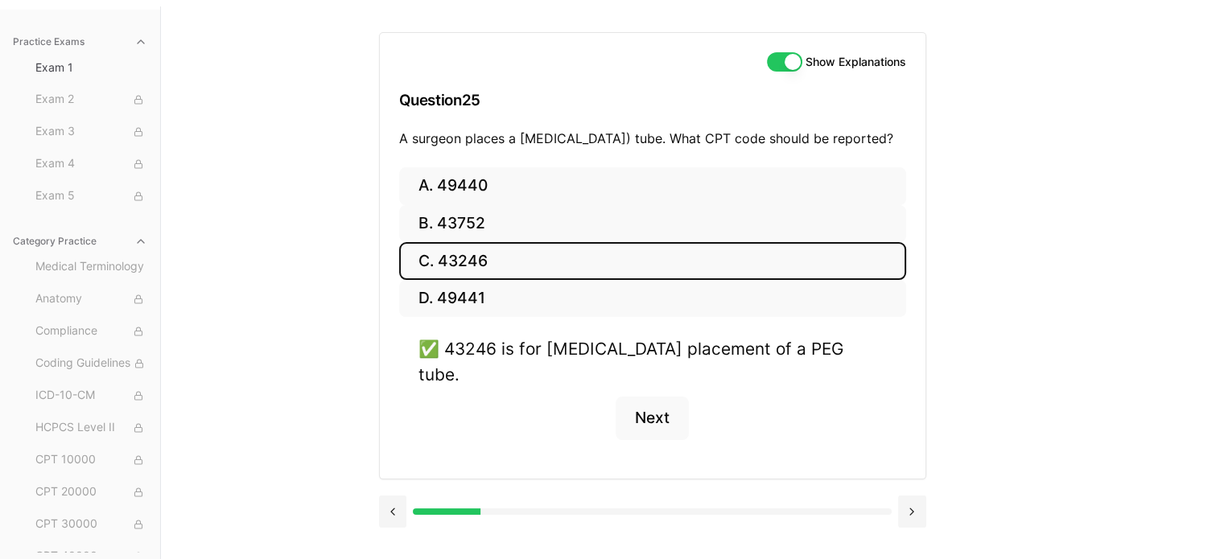
scroll to position [148, 0]
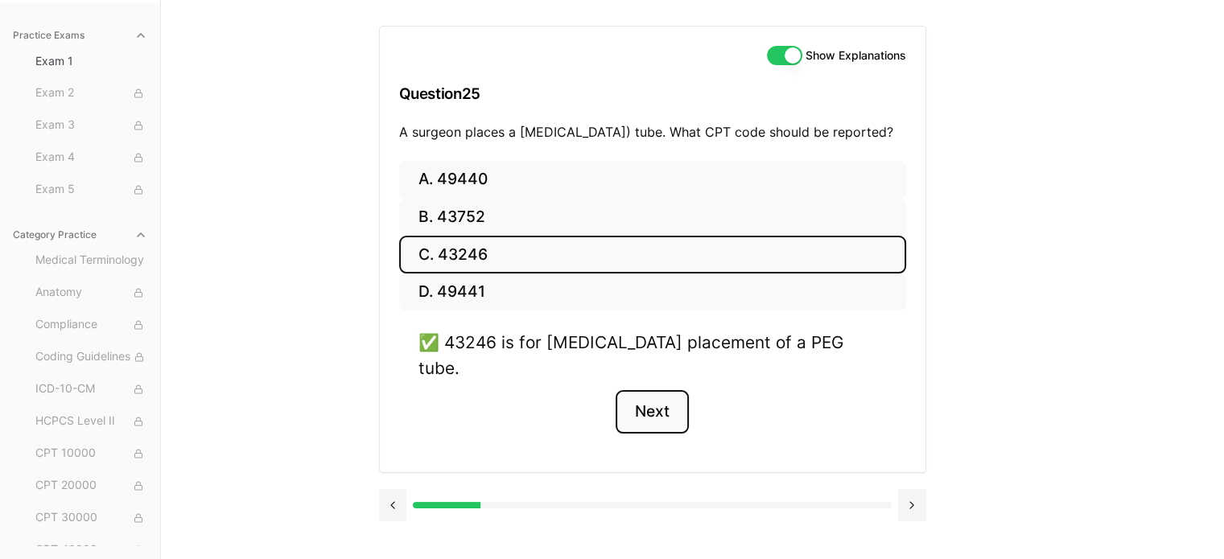
click at [662, 405] on button "Next" at bounding box center [652, 411] width 73 height 43
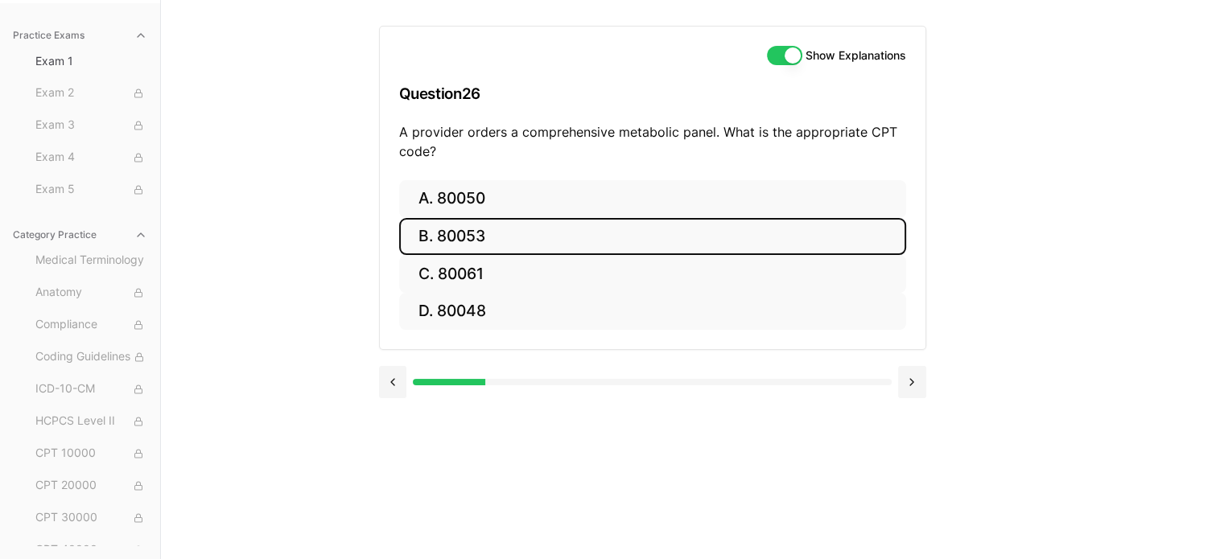
click at [488, 241] on button "B. 80053" at bounding box center [652, 237] width 507 height 38
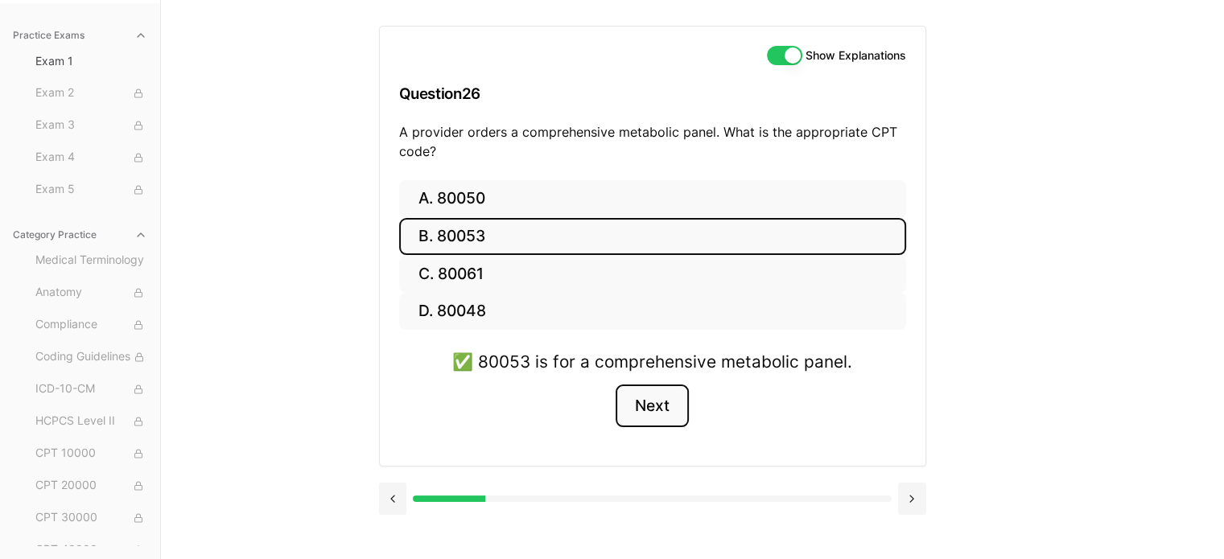
click at [654, 398] on button "Next" at bounding box center [652, 406] width 73 height 43
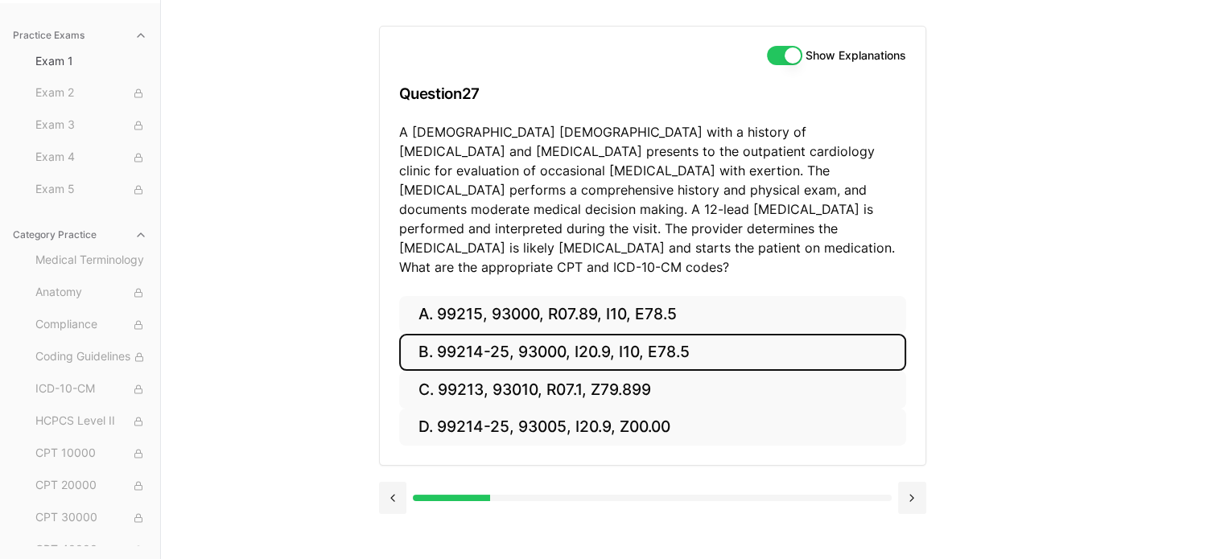
click at [602, 340] on button "B. 99214-25, 93000, I20.9, I10, E78.5" at bounding box center [652, 353] width 507 height 38
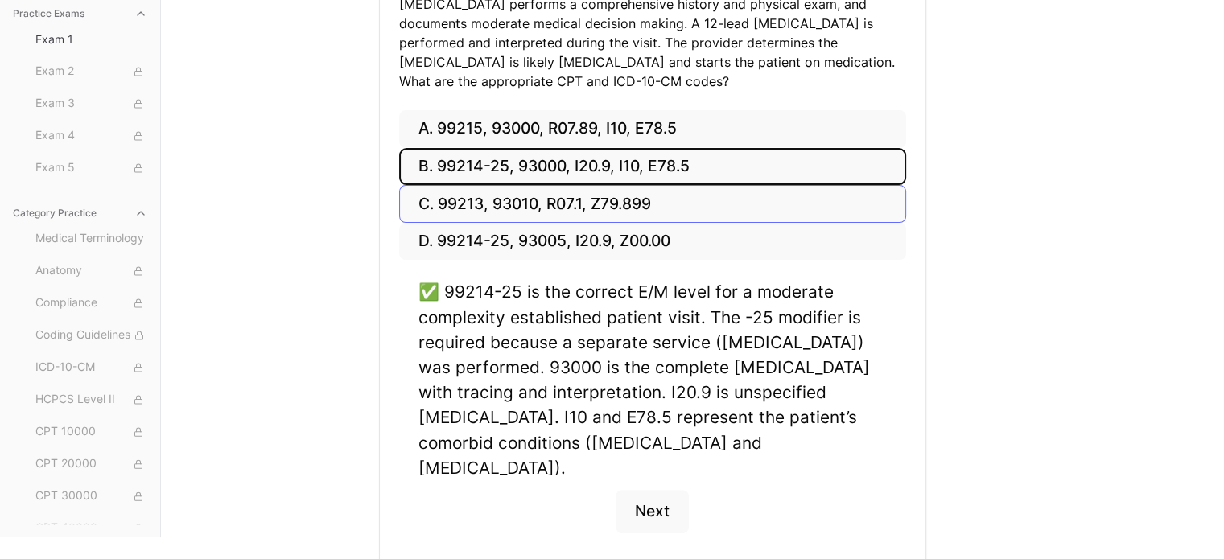
scroll to position [337, 0]
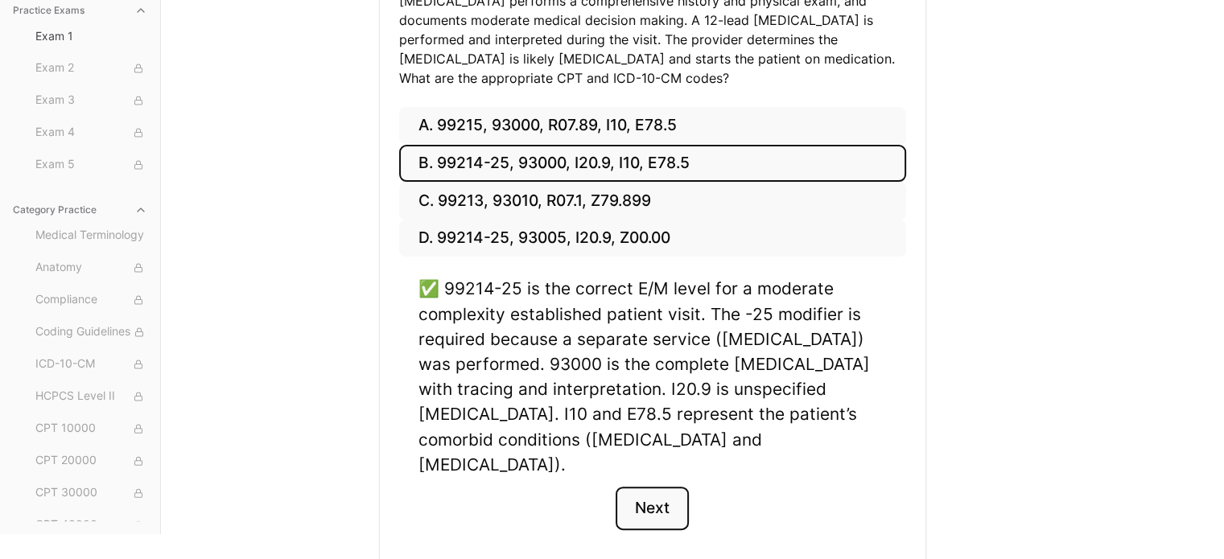
click at [655, 487] on button "Next" at bounding box center [652, 508] width 73 height 43
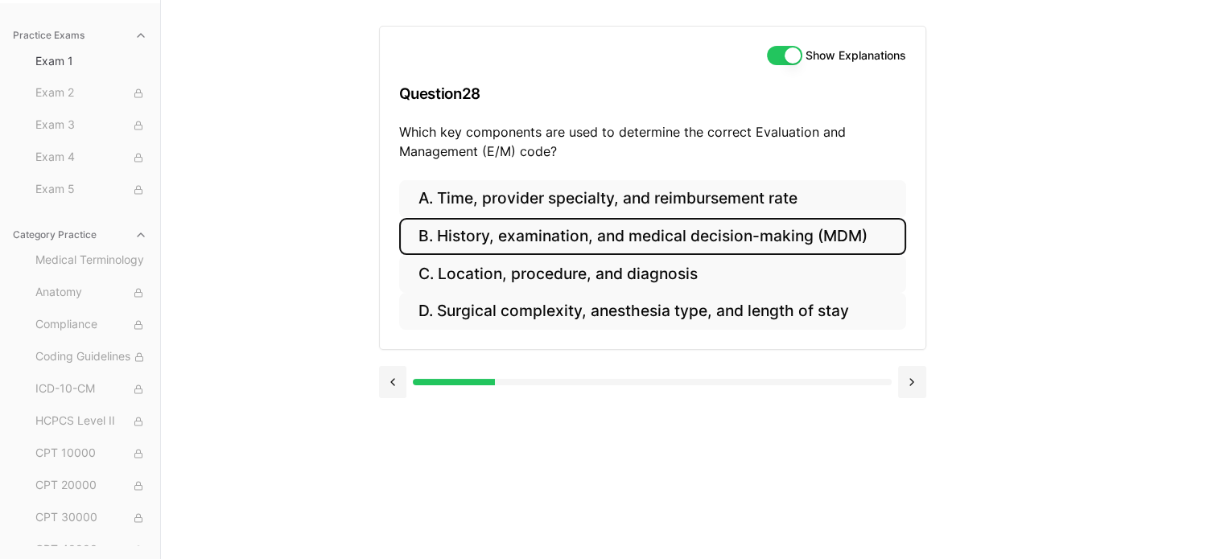
click at [646, 241] on button "B. History, examination, and medical decision-making (MDM)" at bounding box center [652, 237] width 507 height 38
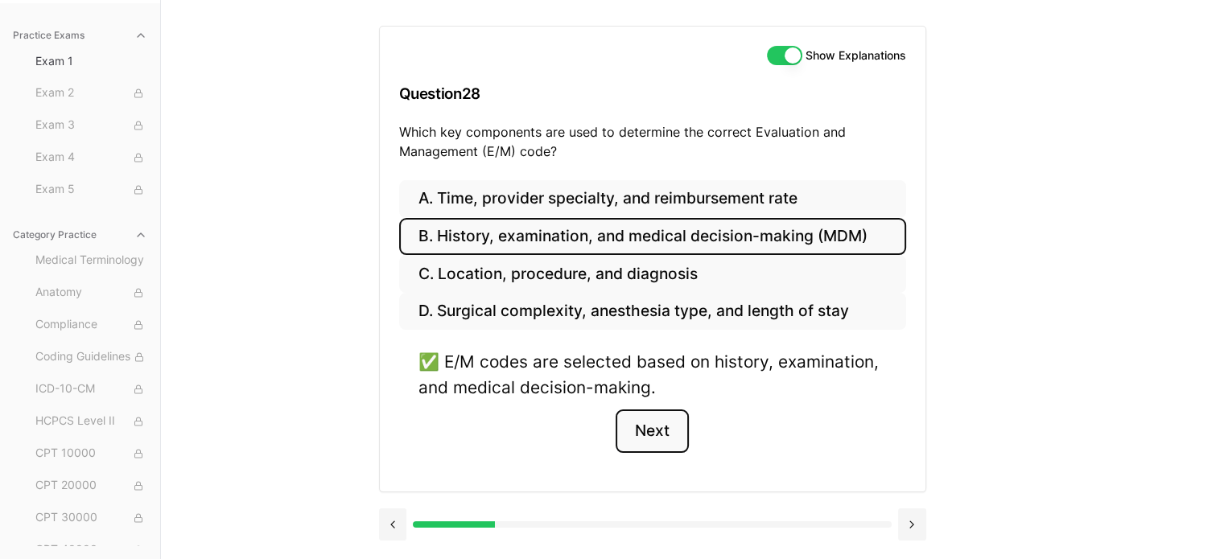
click at [634, 437] on button "Next" at bounding box center [652, 431] width 73 height 43
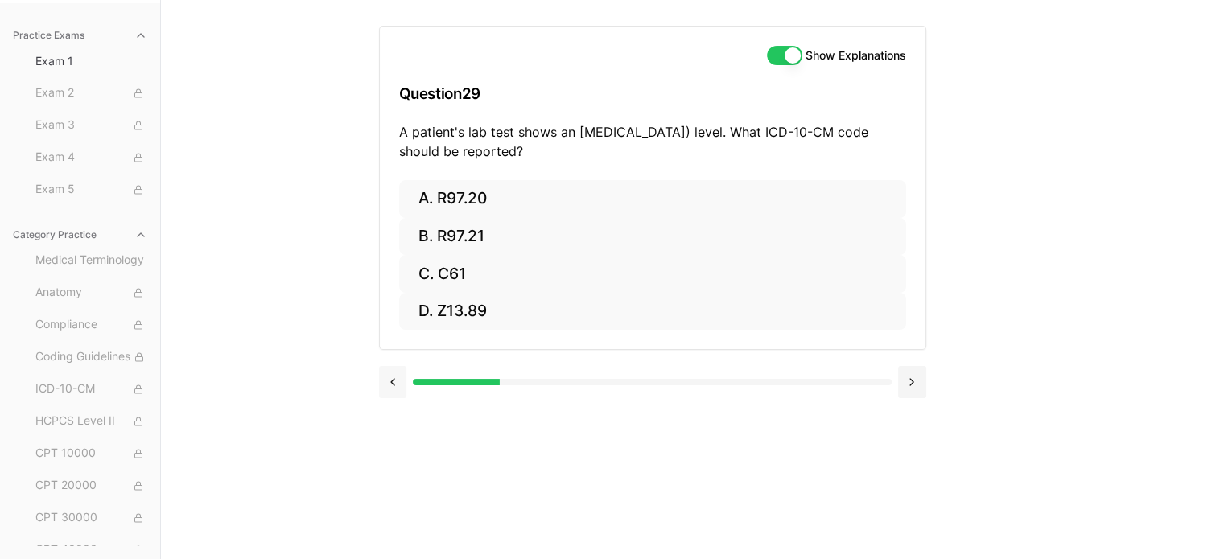
click at [392, 379] on button at bounding box center [393, 382] width 28 height 32
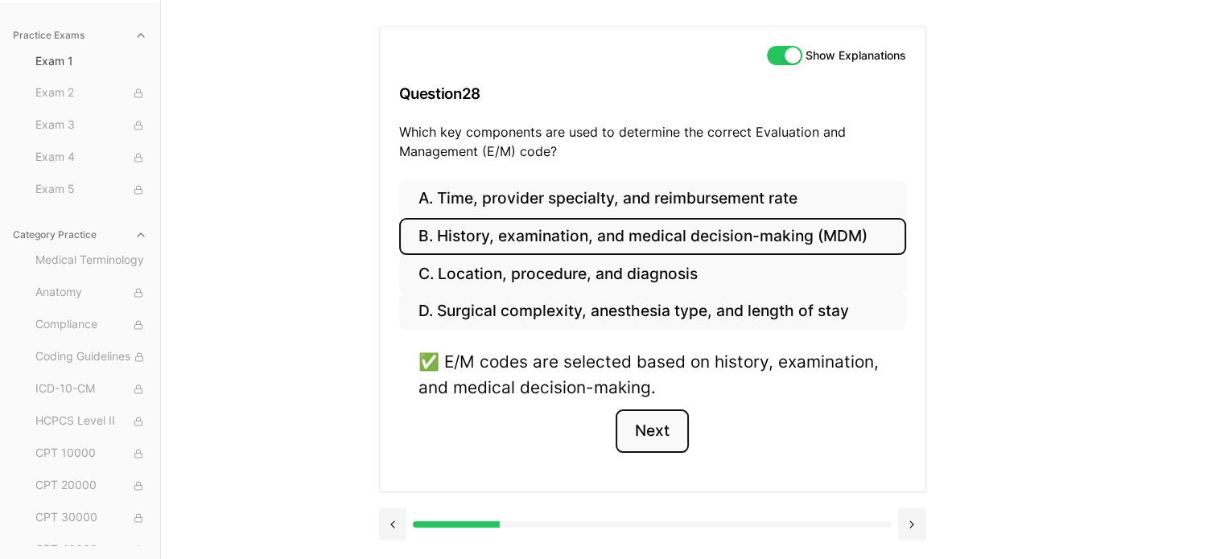
click at [647, 427] on button "Next" at bounding box center [652, 431] width 73 height 43
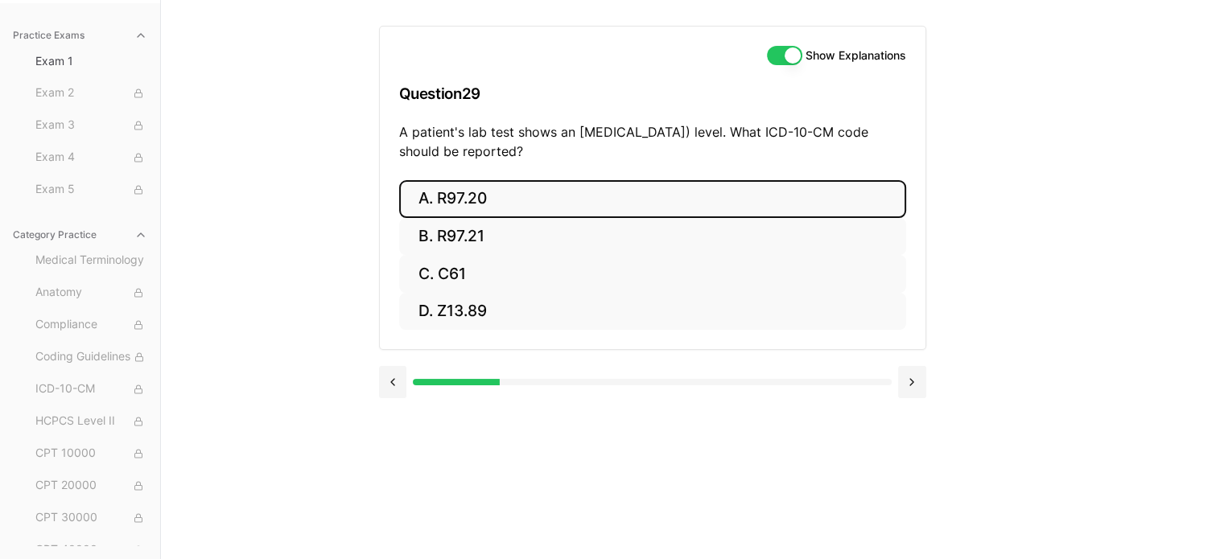
click at [480, 201] on button "A. R97.20" at bounding box center [652, 199] width 507 height 38
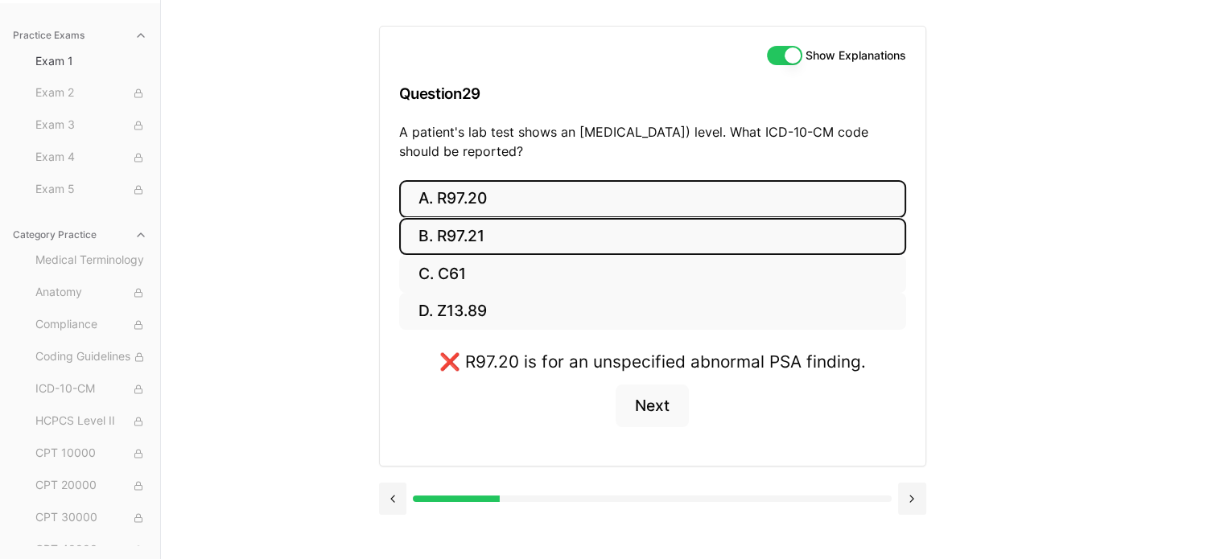
click at [476, 234] on button "B. R97.21" at bounding box center [652, 237] width 507 height 38
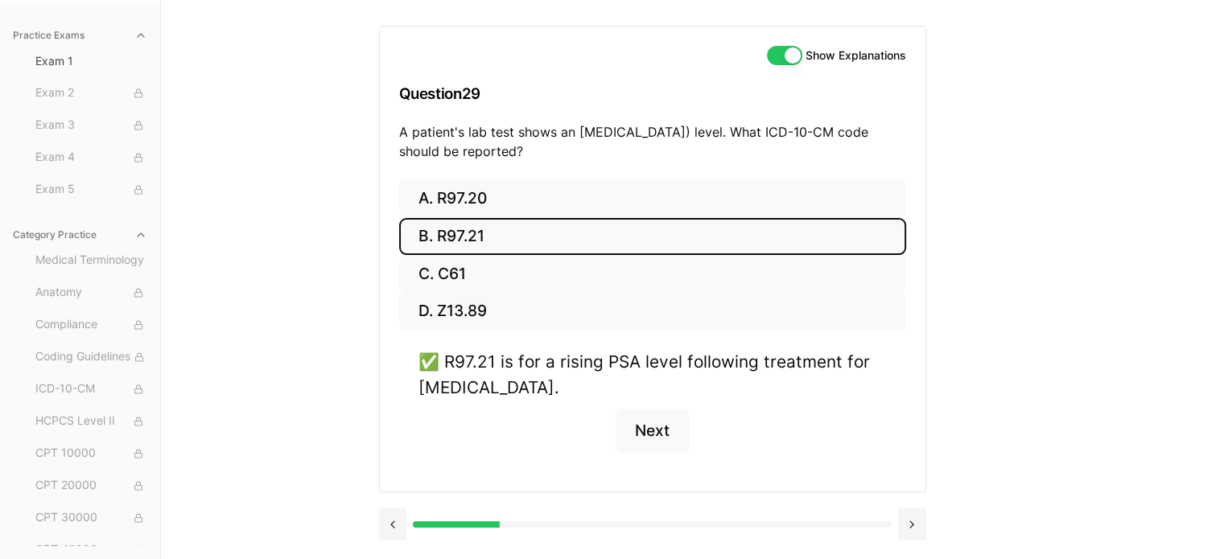
drag, startPoint x: 640, startPoint y: 150, endPoint x: 392, endPoint y: 123, distance: 249.3
click at [392, 123] on div "Show Explanations Question 29 A patient's lab test shows an [MEDICAL_DATA]) lev…" at bounding box center [653, 104] width 546 height 154
copy p "A patient's lab test shows an [MEDICAL_DATA]) level. What ICD-10-CM code should…"
click at [666, 433] on button "Next" at bounding box center [652, 431] width 73 height 43
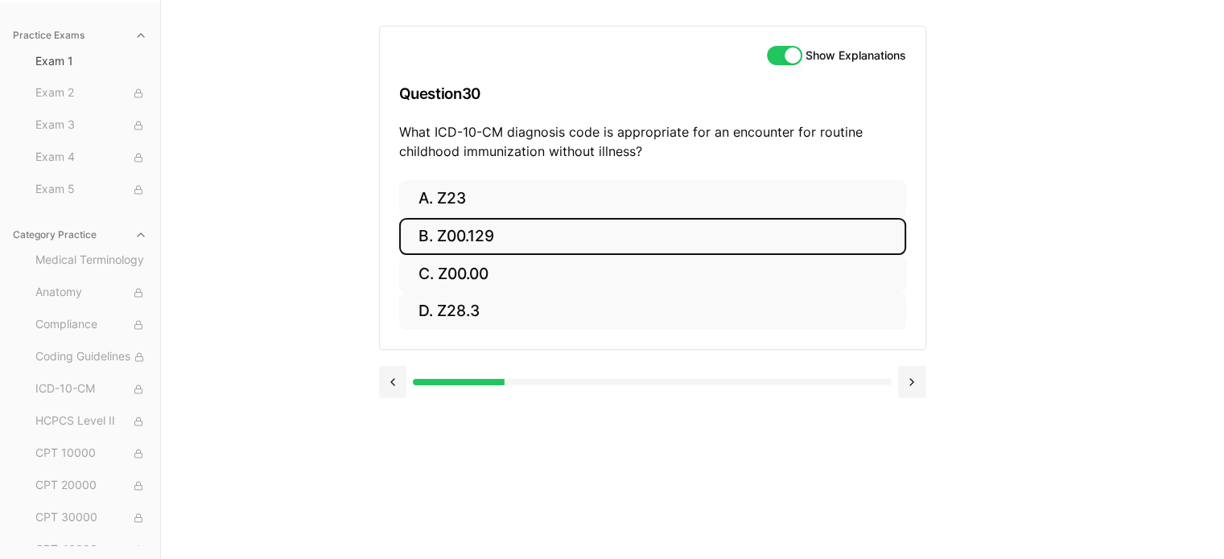
click at [473, 237] on button "B. Z00.129" at bounding box center [652, 237] width 507 height 38
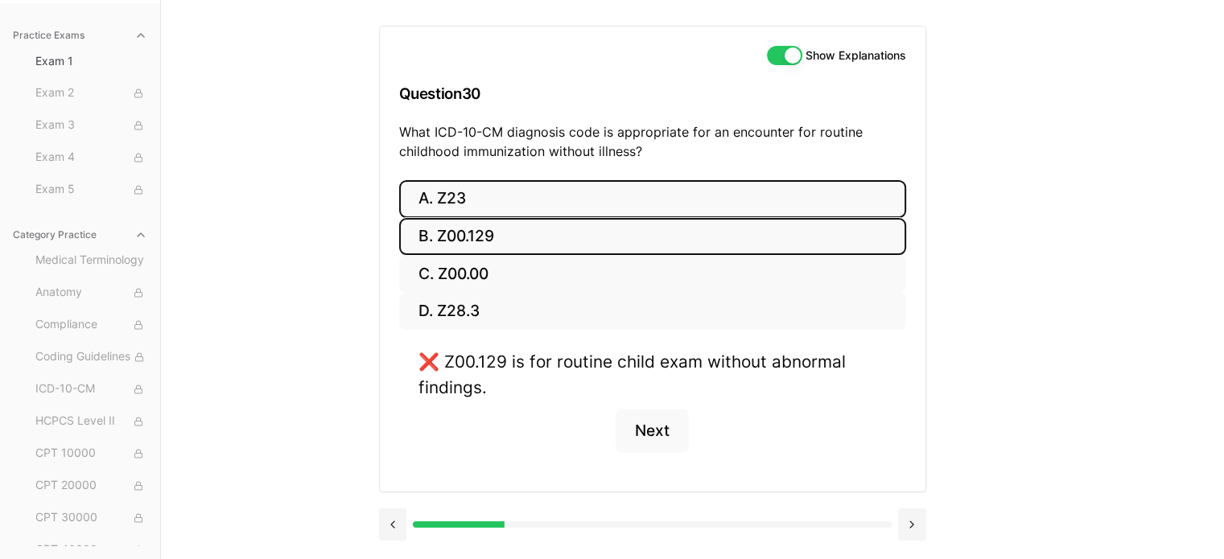
click at [474, 199] on button "A. Z23" at bounding box center [652, 199] width 507 height 38
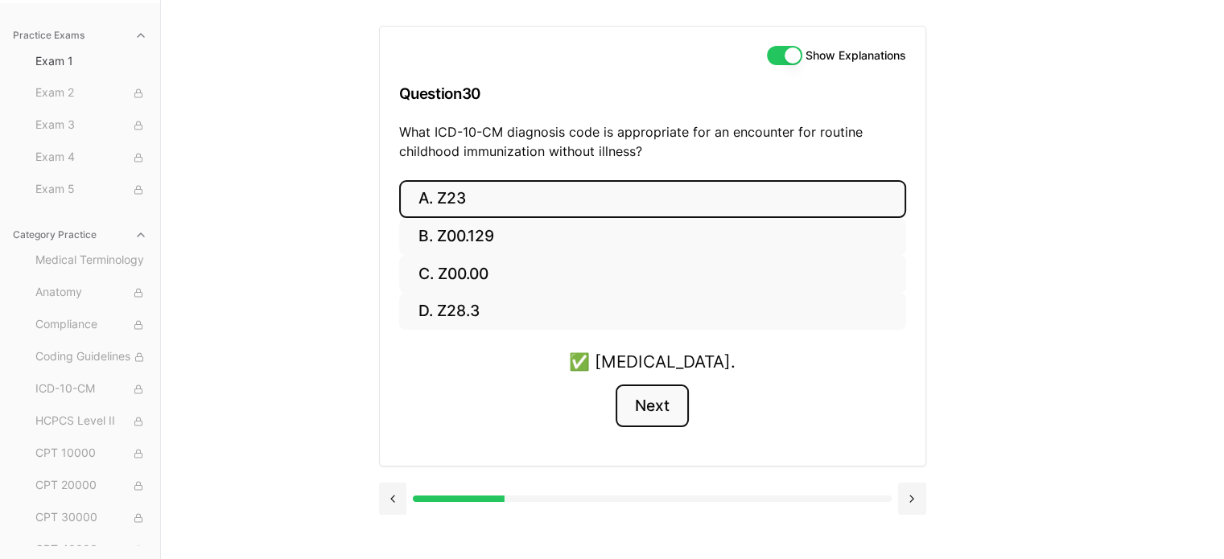
click at [665, 408] on button "Next" at bounding box center [652, 406] width 73 height 43
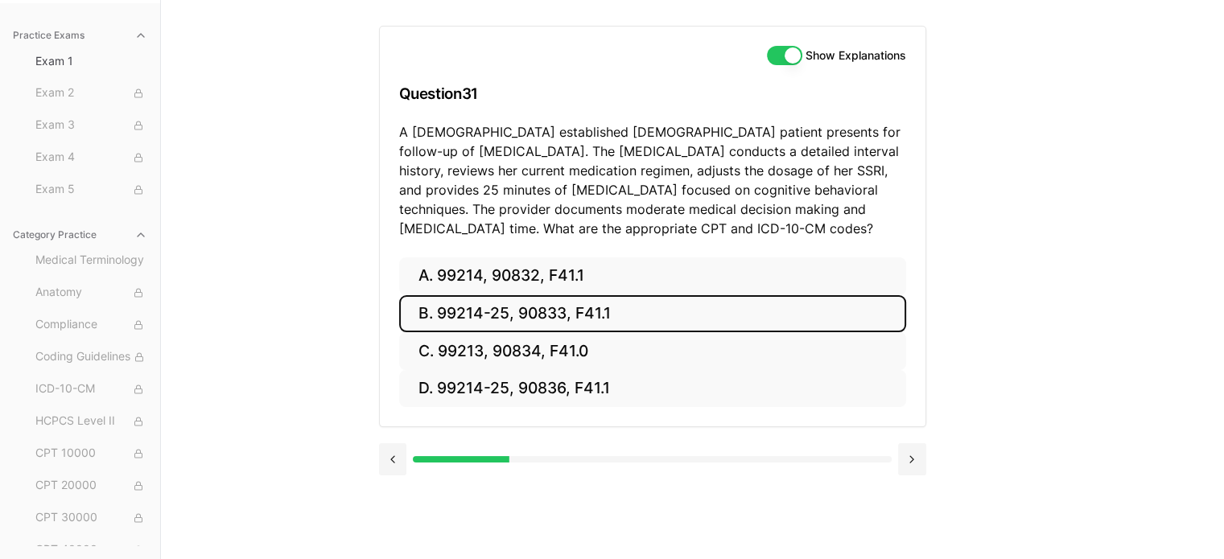
click at [556, 315] on button "B. 99214-25, 90833, F41.1" at bounding box center [652, 314] width 507 height 38
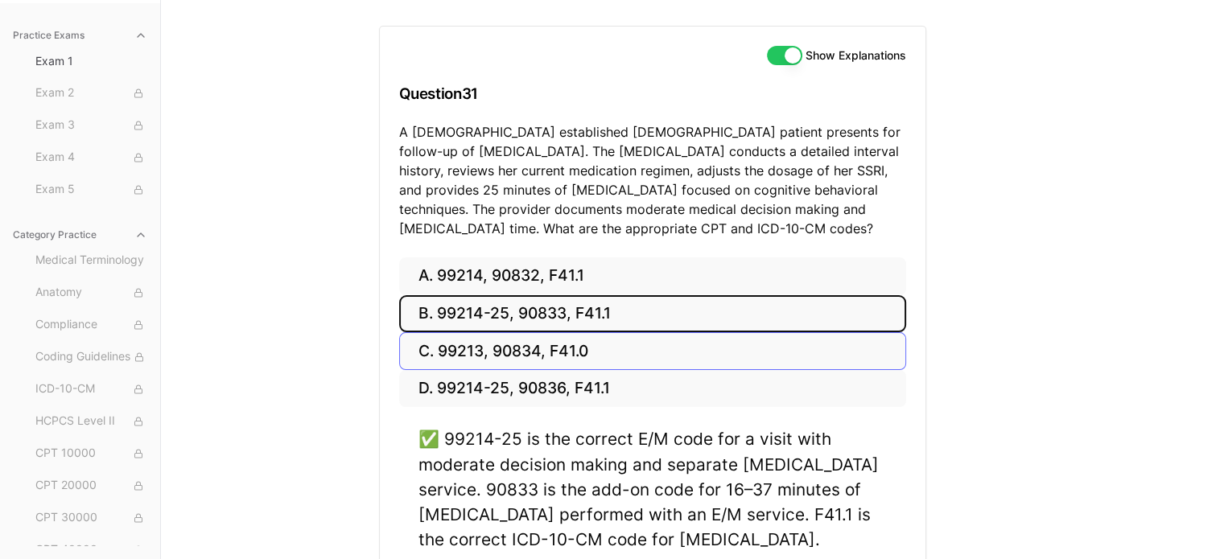
scroll to position [293, 0]
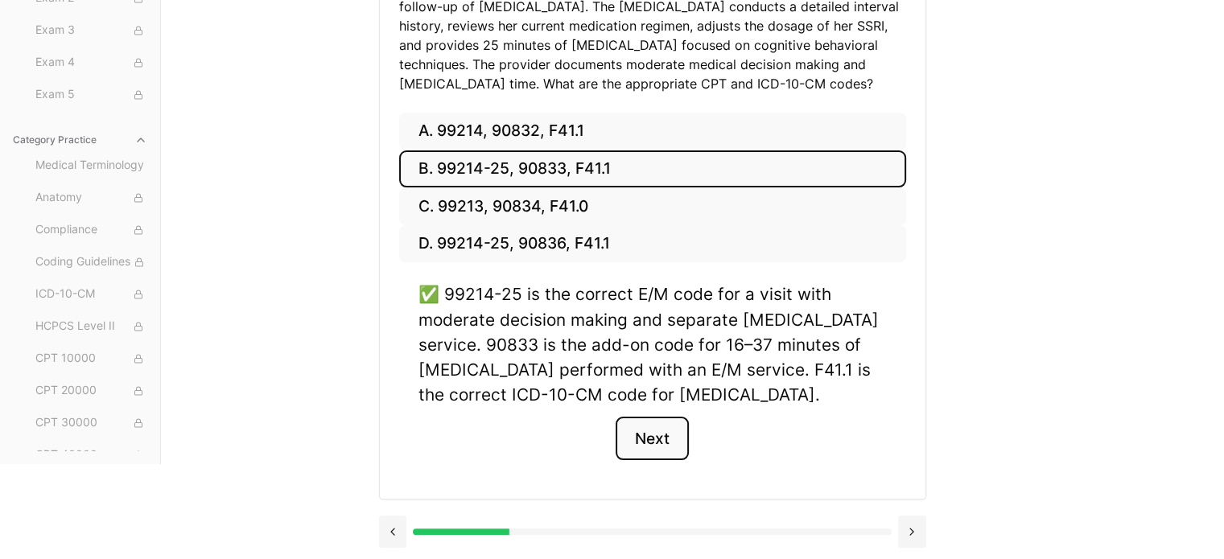
click at [650, 440] on button "Next" at bounding box center [652, 438] width 73 height 43
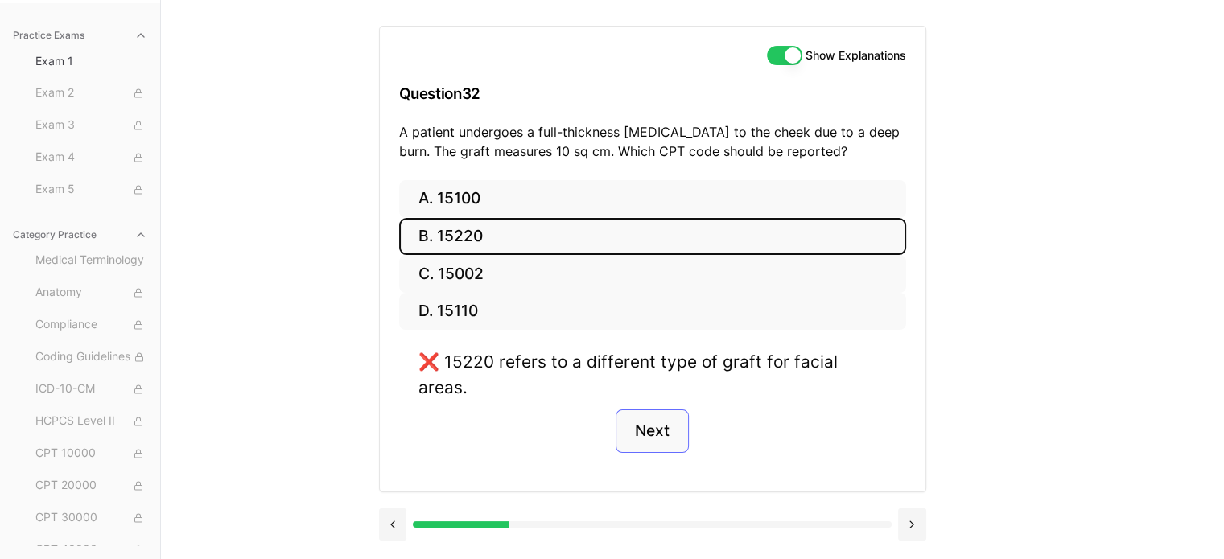
scroll to position [148, 0]
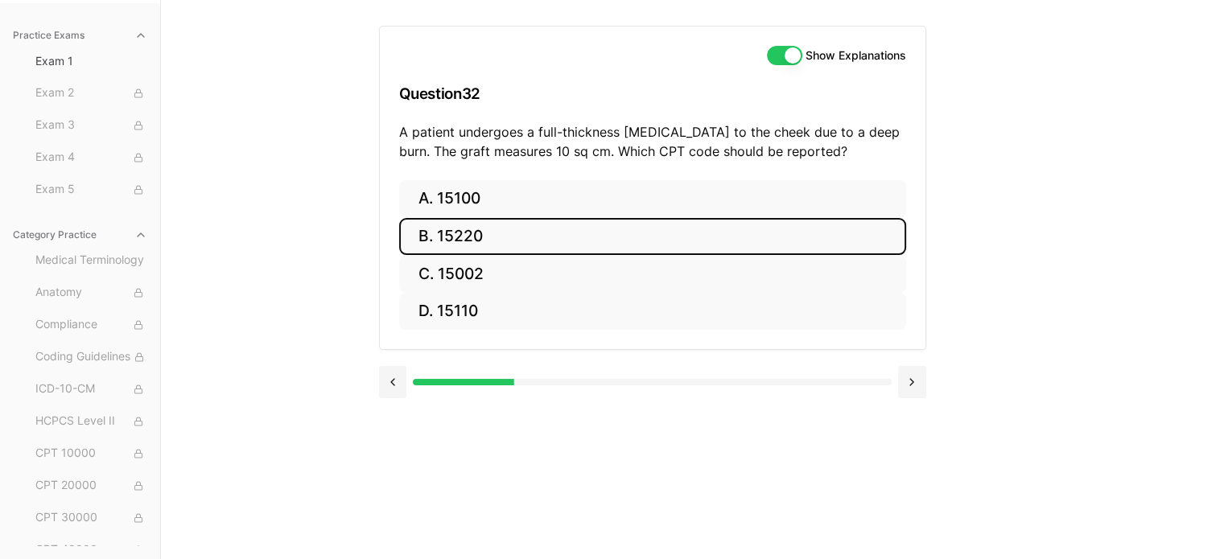
click at [469, 236] on button "B. 15220" at bounding box center [652, 237] width 507 height 38
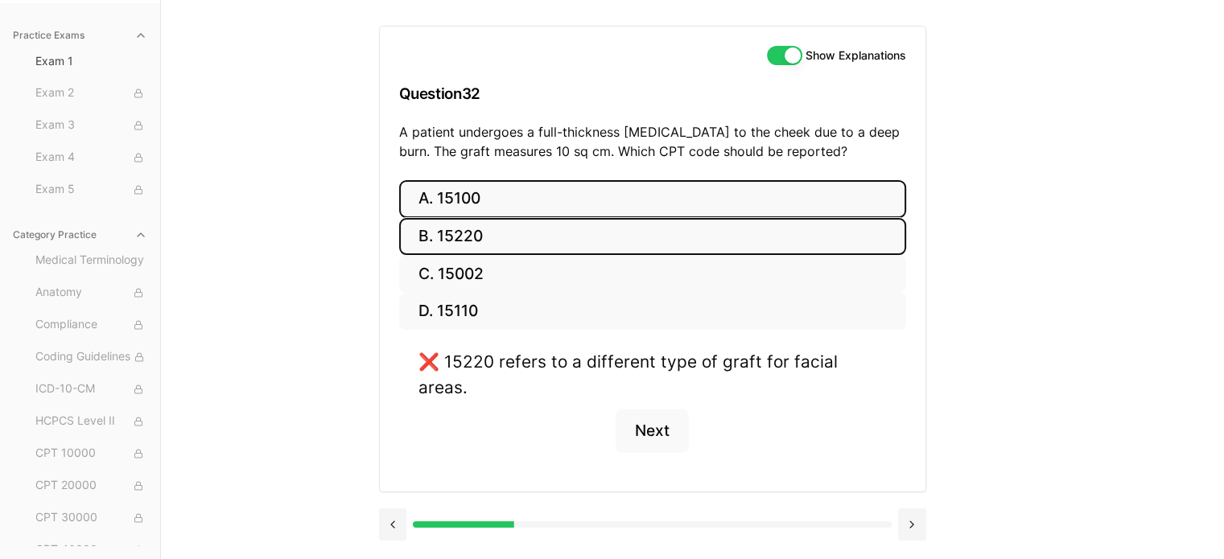
click at [515, 190] on button "A. 15100" at bounding box center [652, 199] width 507 height 38
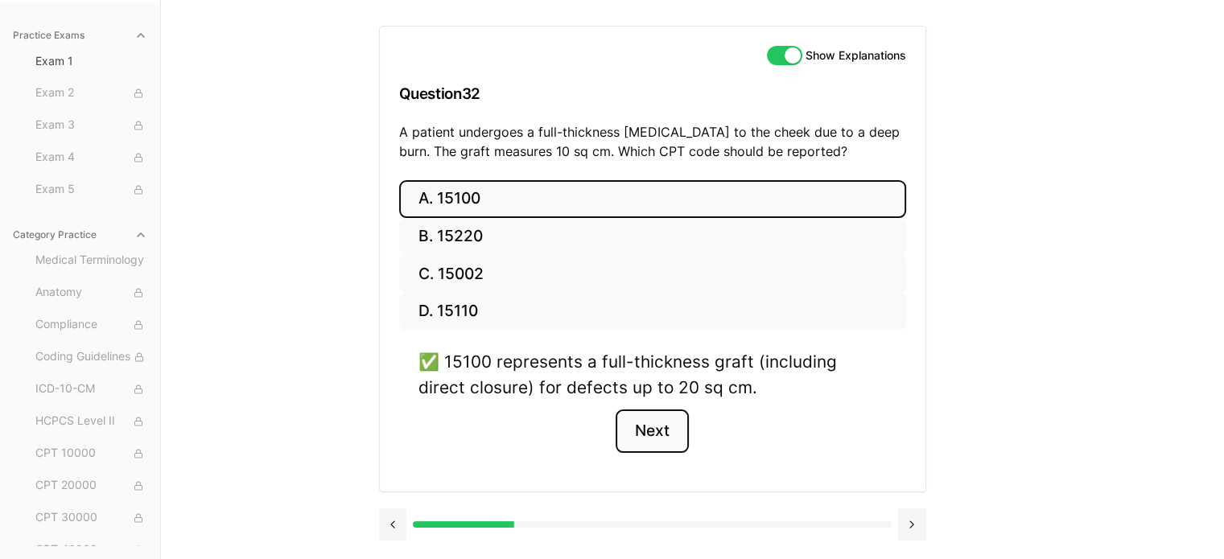
click at [645, 434] on button "Next" at bounding box center [652, 431] width 73 height 43
